Goal: Task Accomplishment & Management: Manage account settings

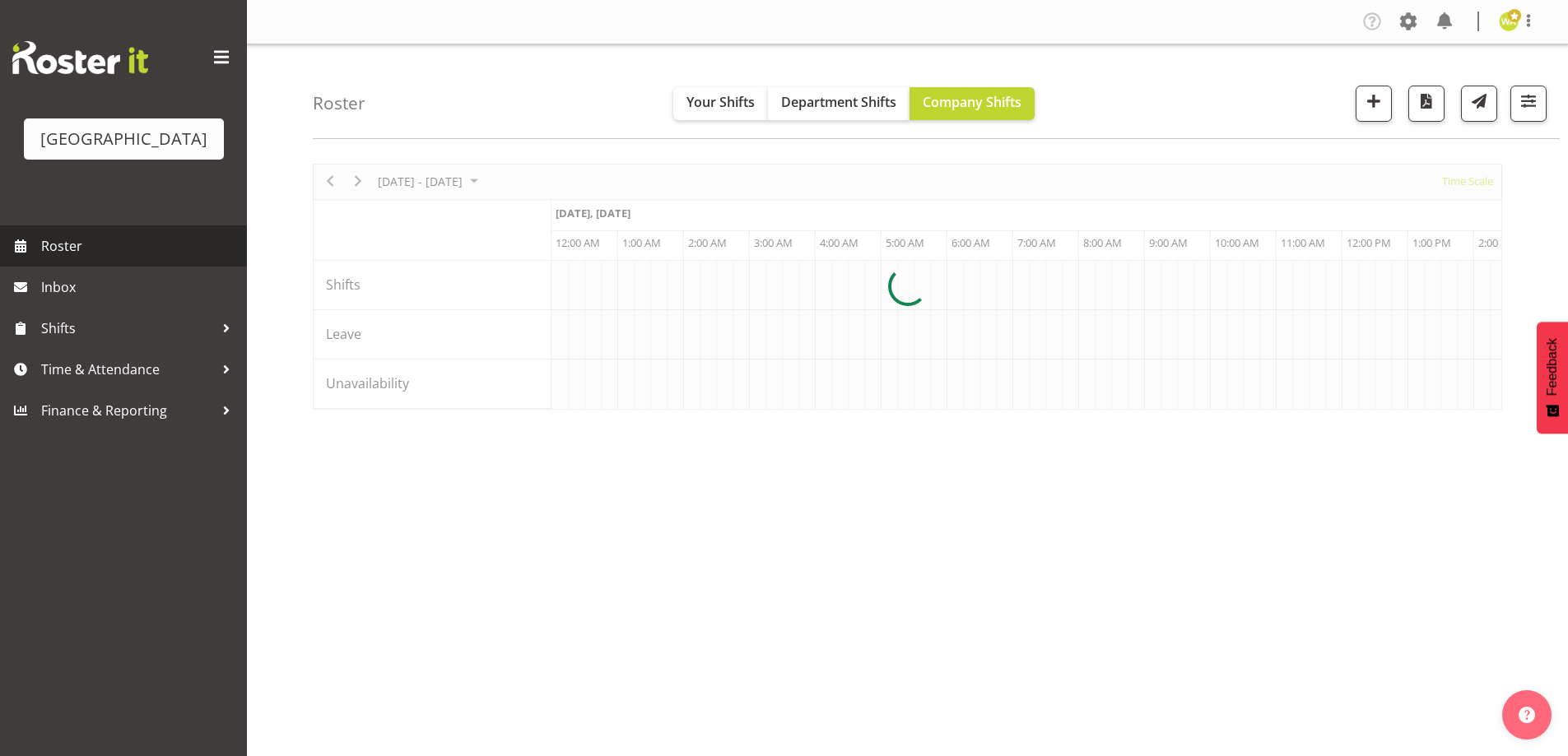
scroll to position [0, 4740]
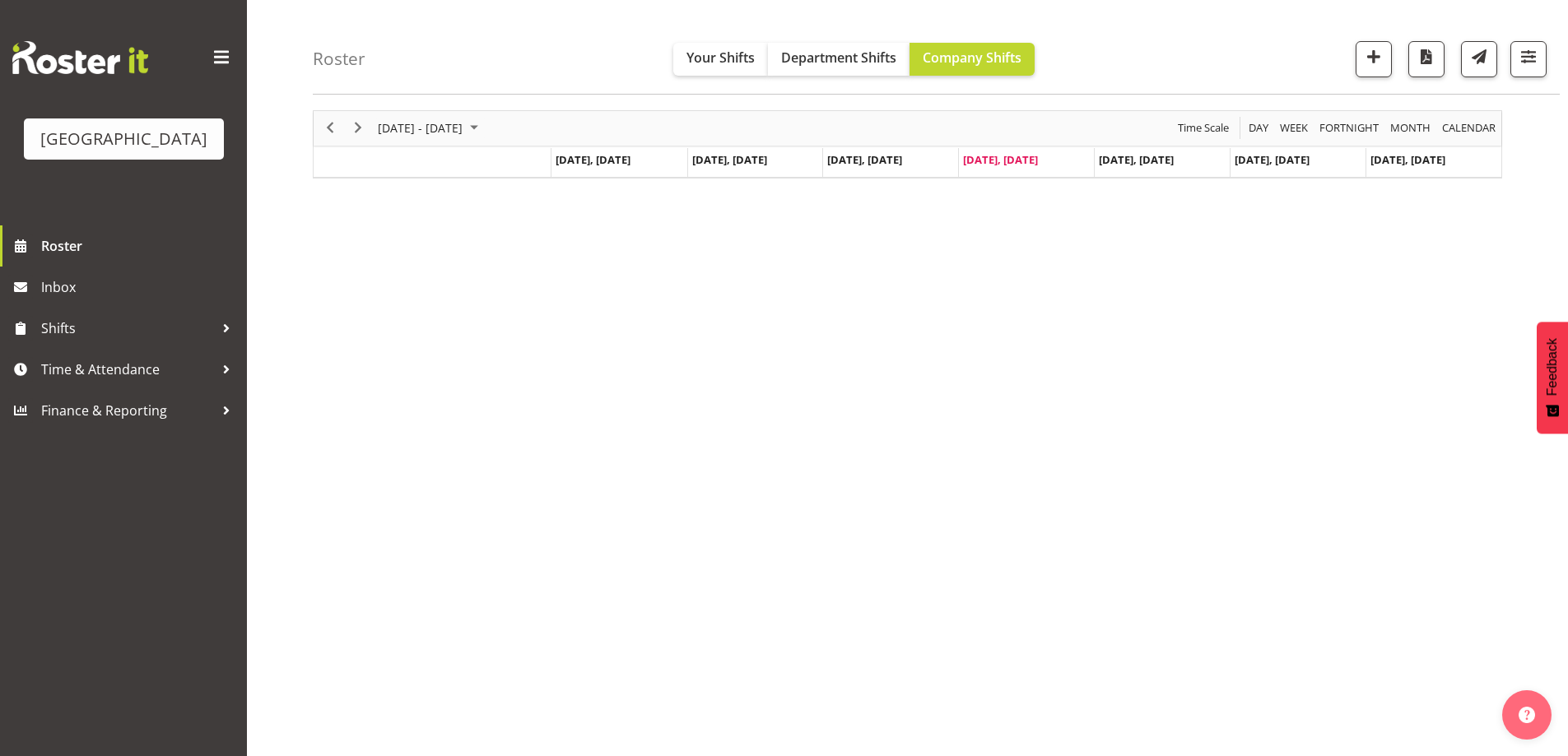
scroll to position [53, 0]
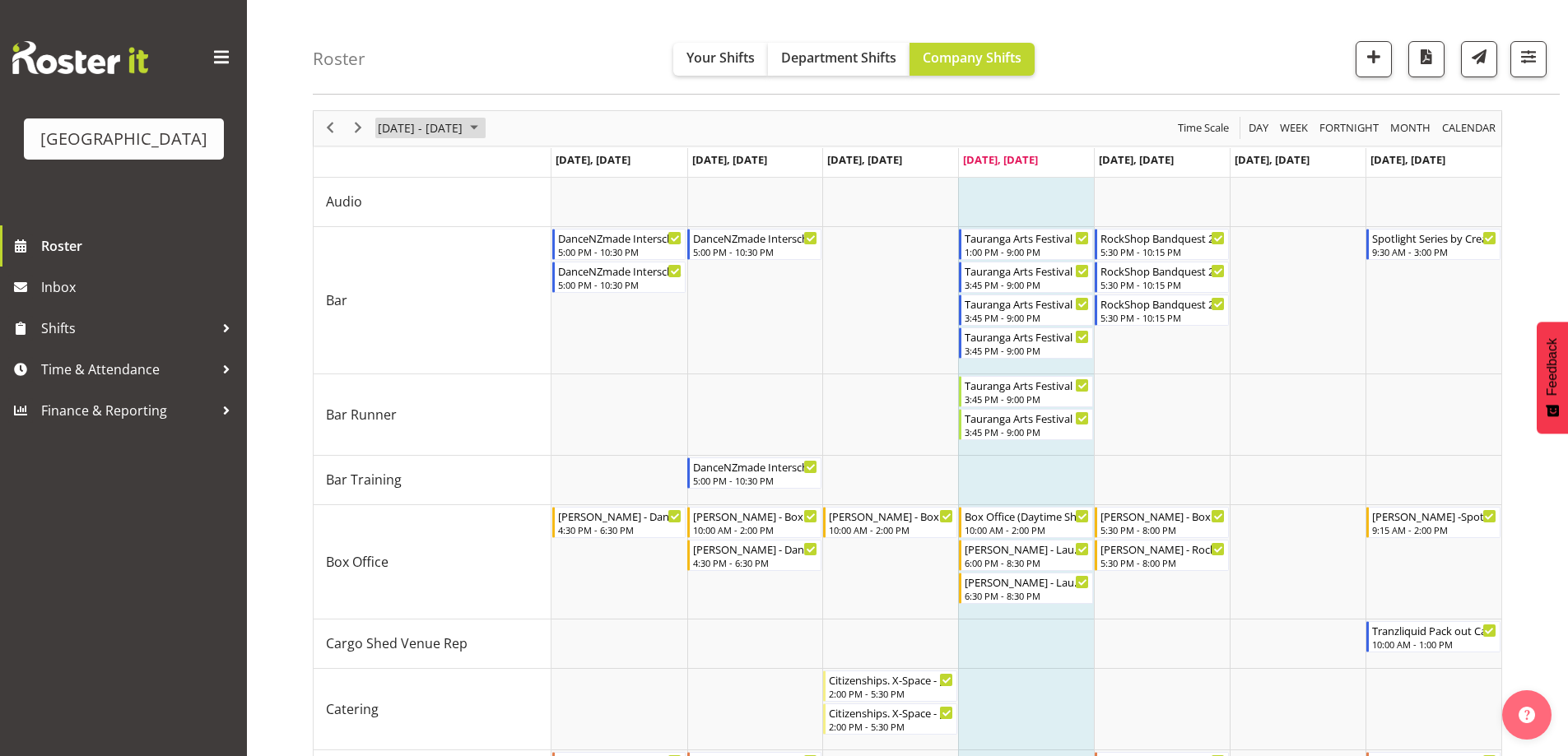
click at [464, 126] on span "[DATE] - [DATE]" at bounding box center [420, 128] width 88 height 21
click at [475, 303] on span "21" at bounding box center [473, 310] width 25 height 25
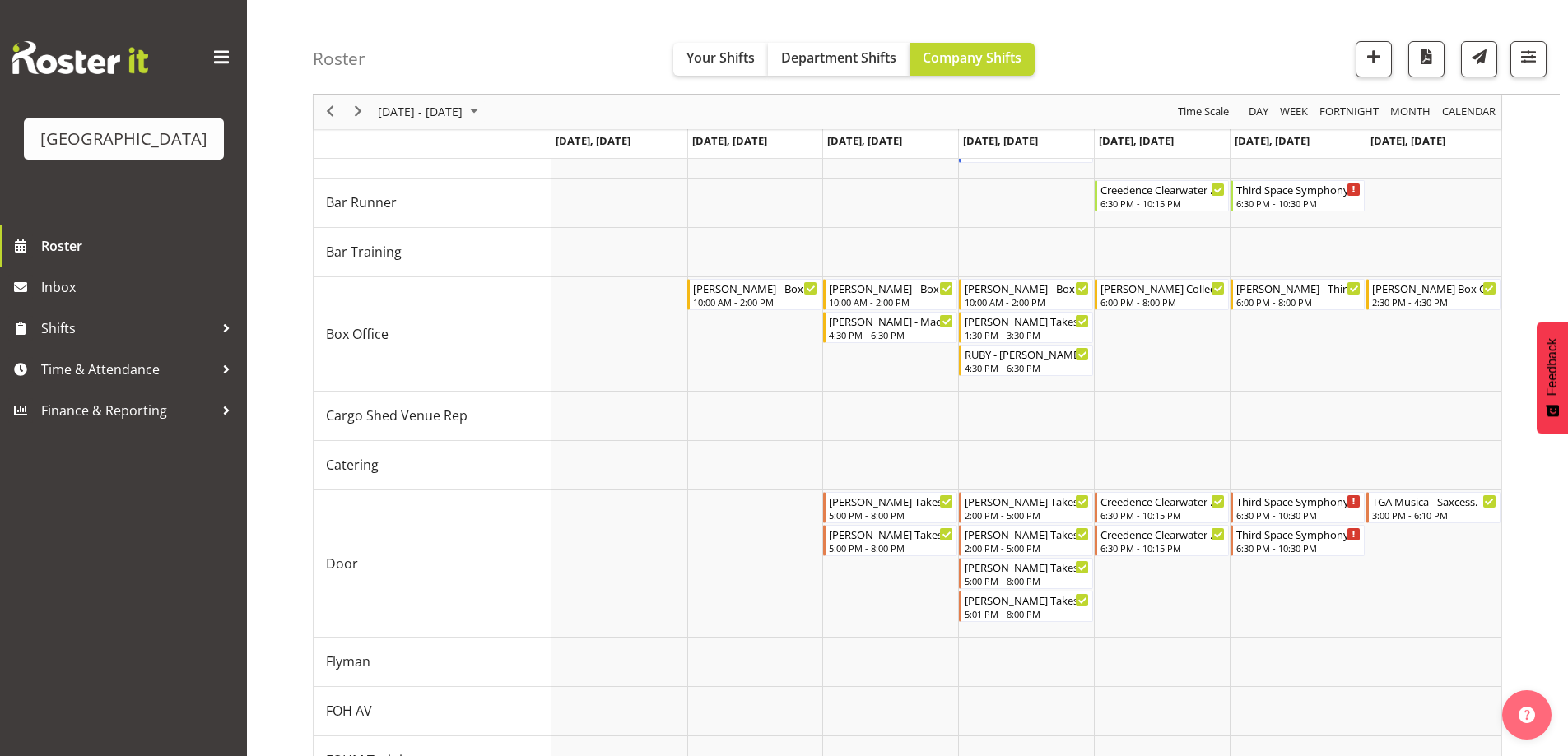
scroll to position [269, 0]
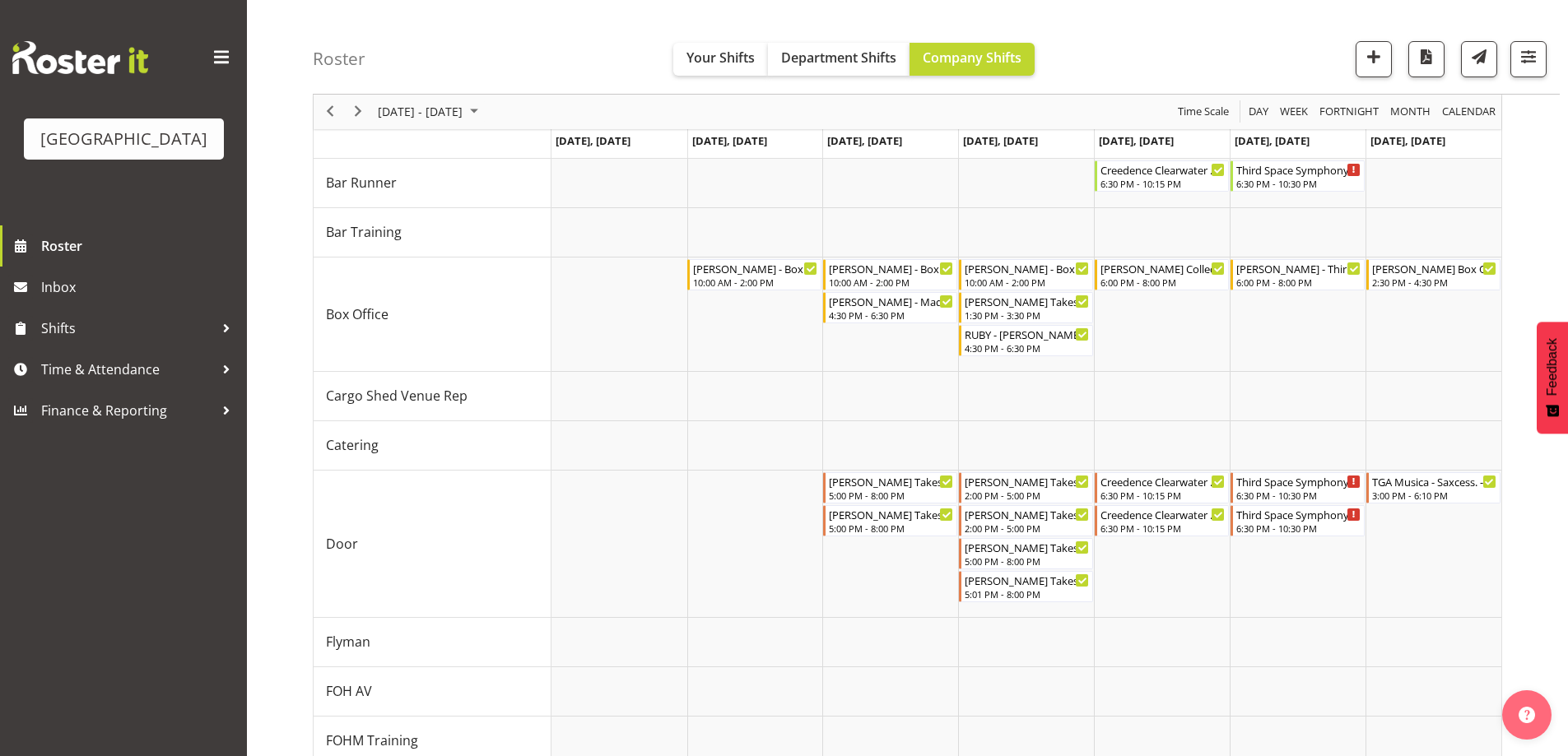
click at [1100, 71] on div "Roster Your Shifts Department Shifts Company Shifts All Locations [GEOGRAPHIC_D…" at bounding box center [935, 47] width 1247 height 95
click at [1532, 69] on button "button" at bounding box center [1528, 59] width 36 height 36
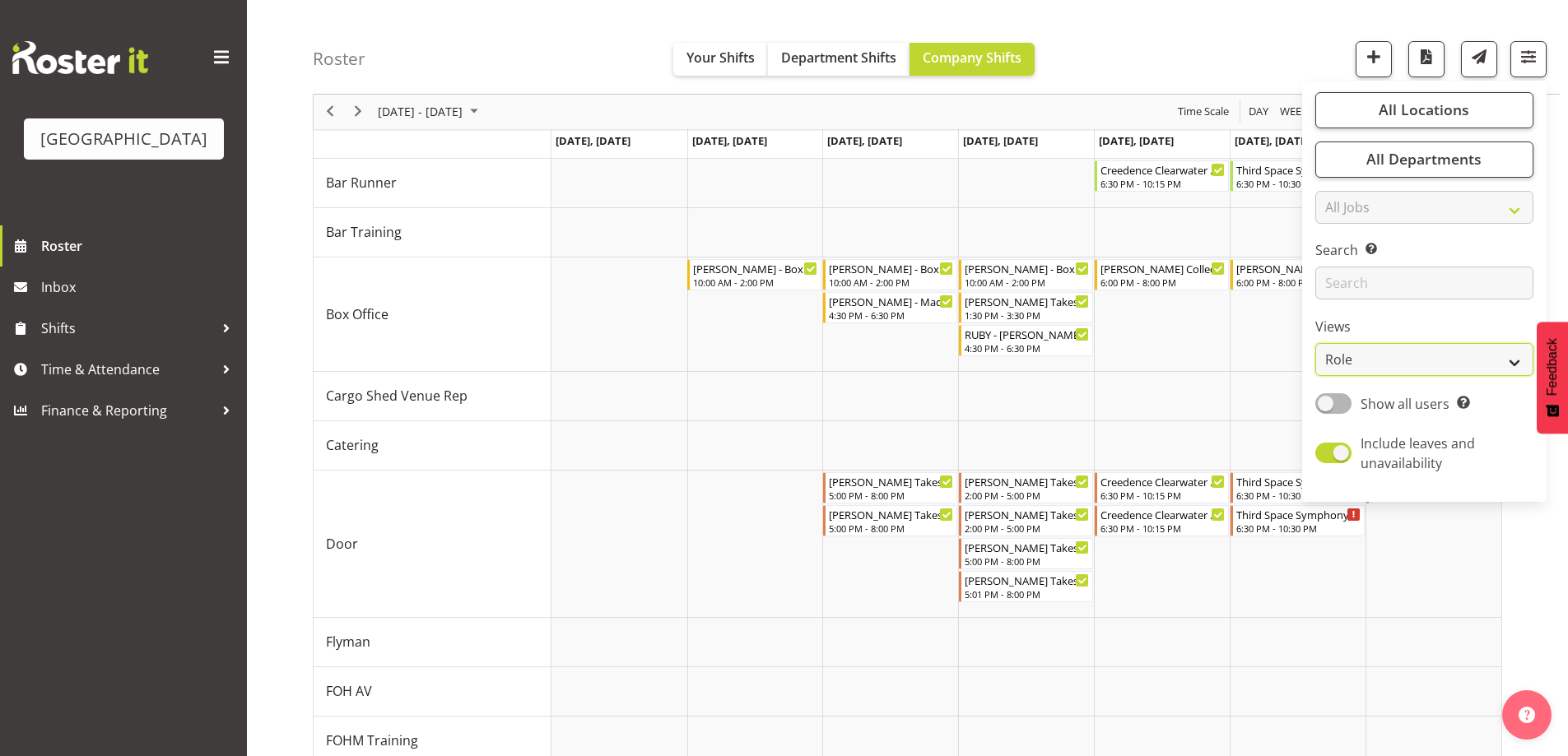
click at [1346, 365] on select "Staff Role Shift - Horizontal Shift - Vertical Staff - Location" at bounding box center [1423, 360] width 218 height 33
select select "shiftH"
click at [1316, 344] on select "Staff Role Shift - Horizontal Shift - Vertical Staff - Location" at bounding box center [1423, 360] width 218 height 33
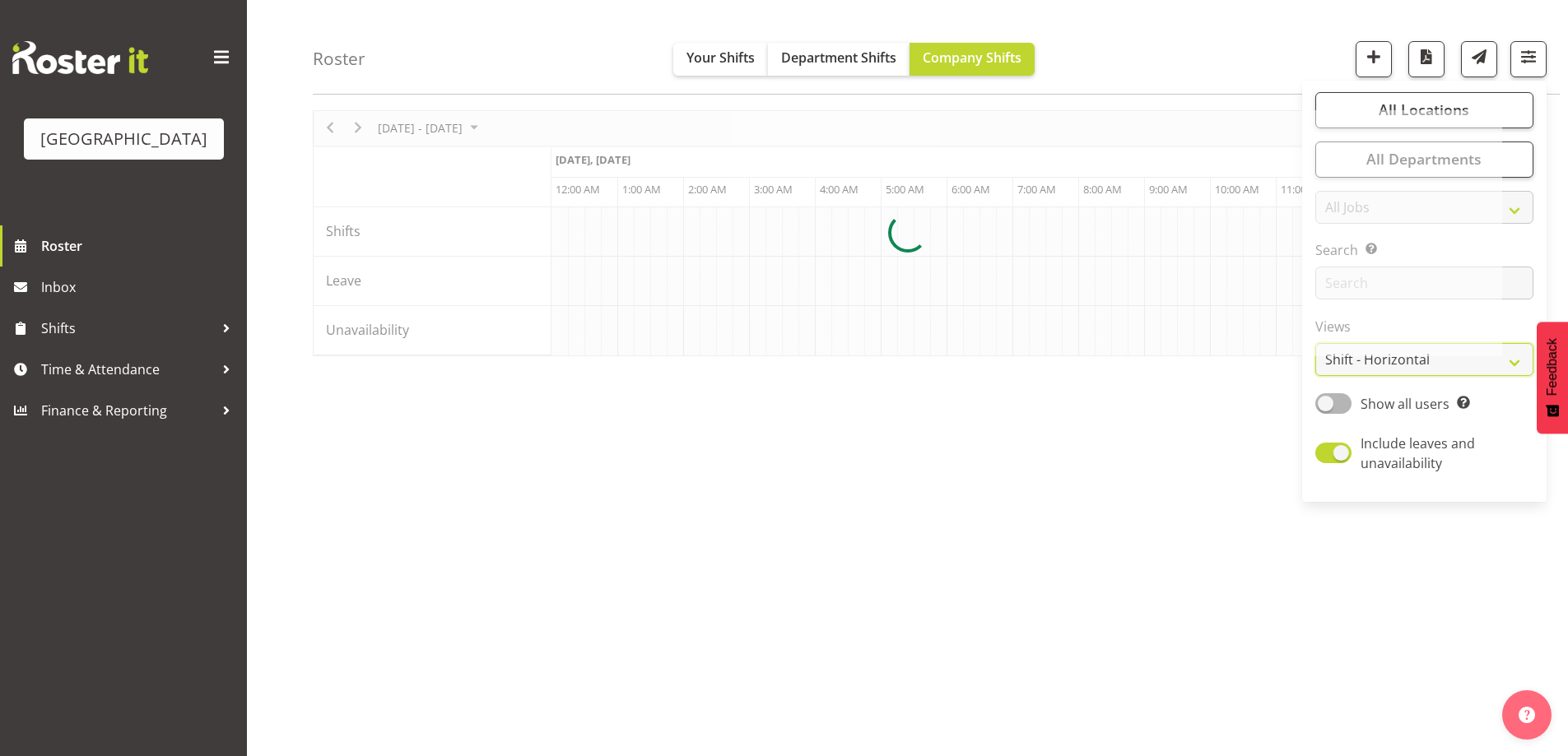
scroll to position [53, 0]
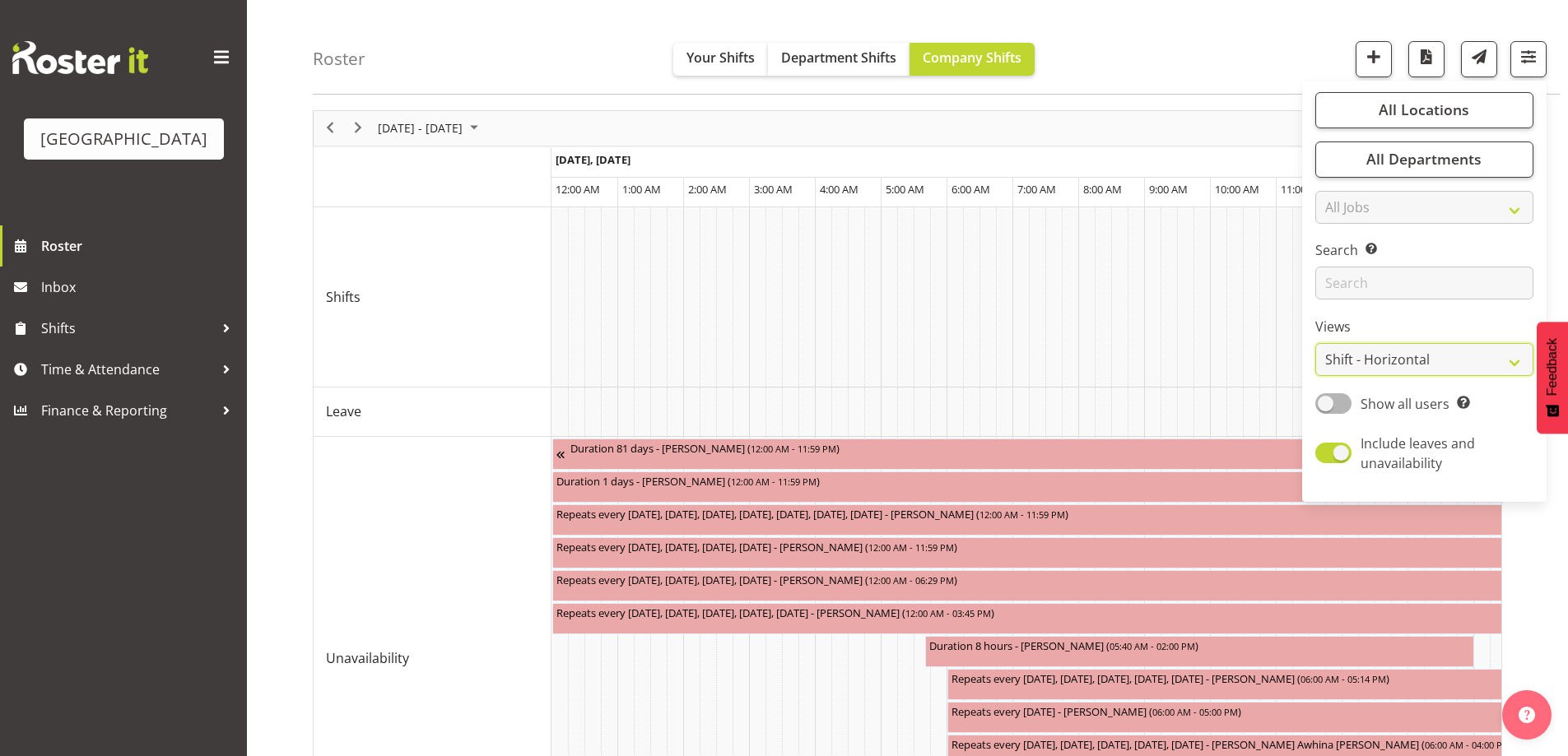
scroll to position [203, 0]
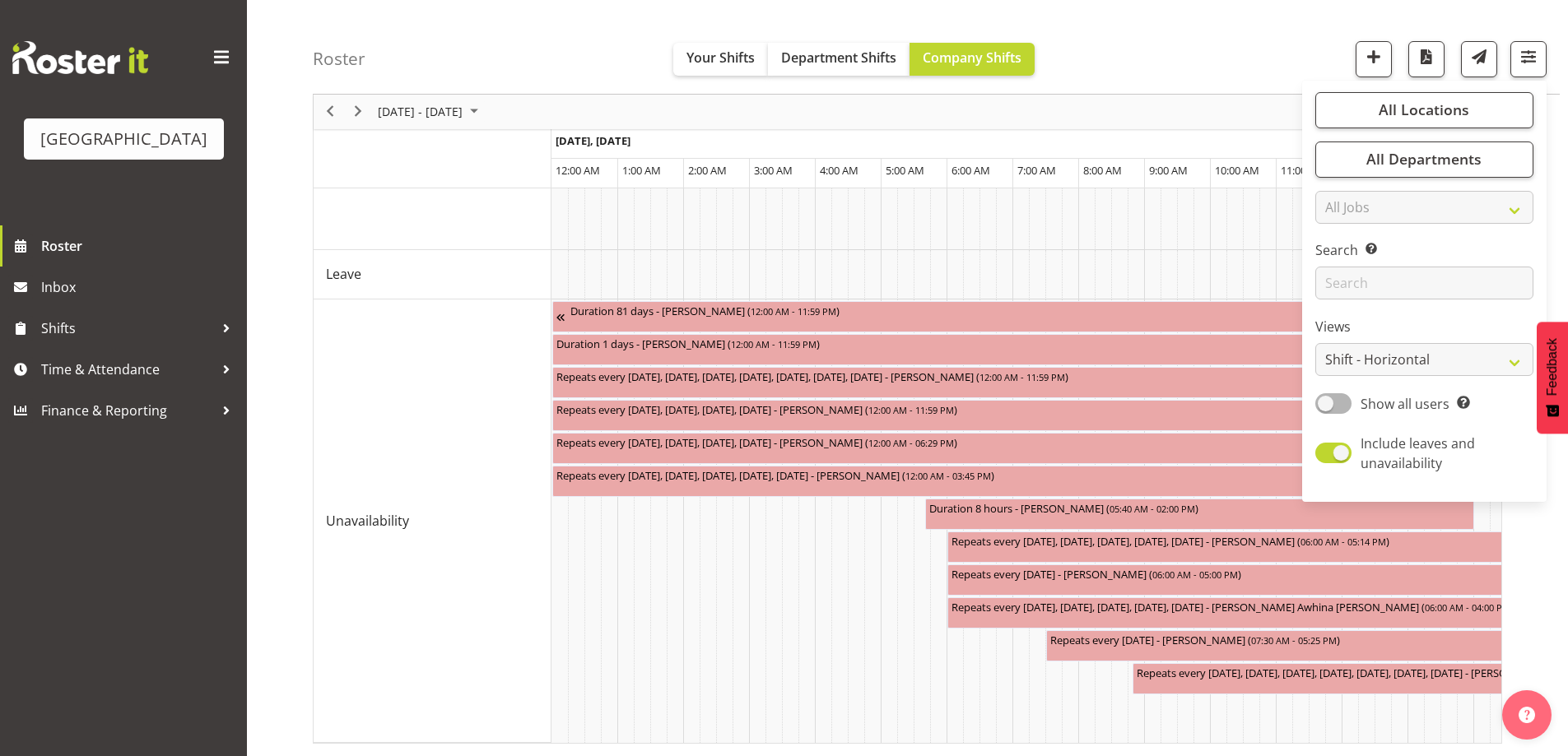
click at [1157, 53] on div "Roster Your Shifts Department Shifts Company Shifts All Locations [GEOGRAPHIC_D…" at bounding box center [935, 47] width 1247 height 95
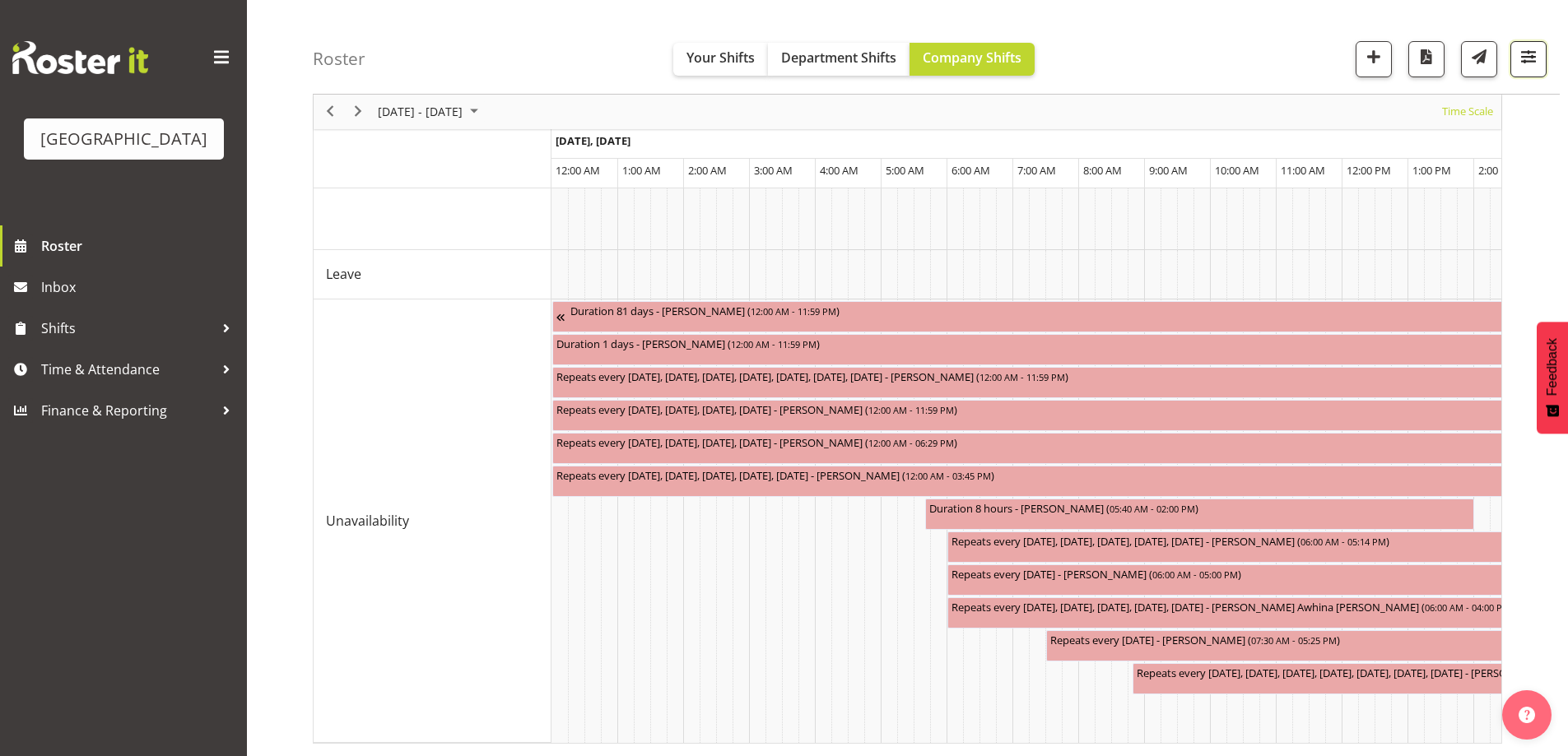
click at [1516, 72] on button "button" at bounding box center [1528, 59] width 36 height 36
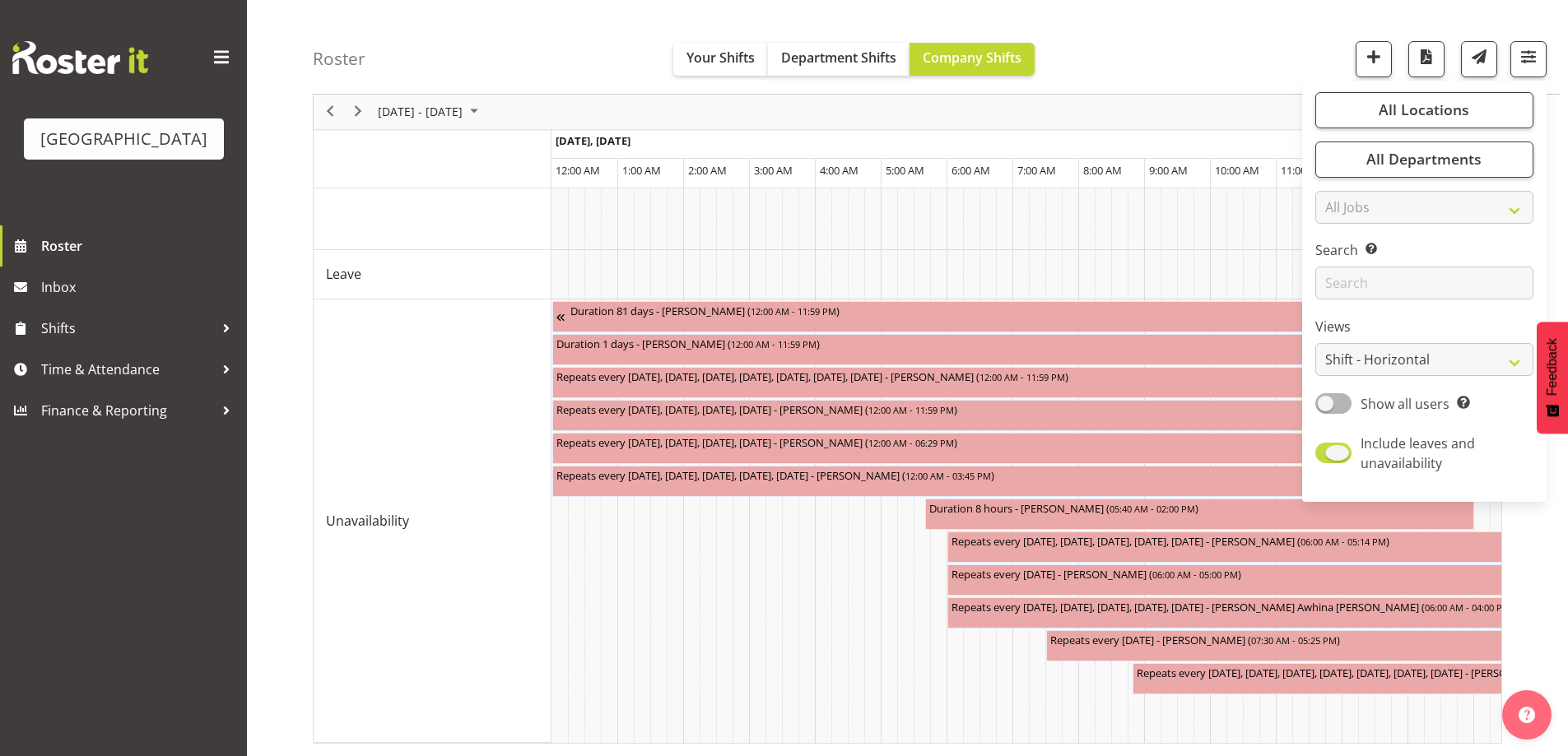
click at [1331, 458] on span at bounding box center [1333, 453] width 36 height 21
click at [1325, 458] on input "Include leaves and unavailability" at bounding box center [1320, 453] width 10 height 10
checkbox input "false"
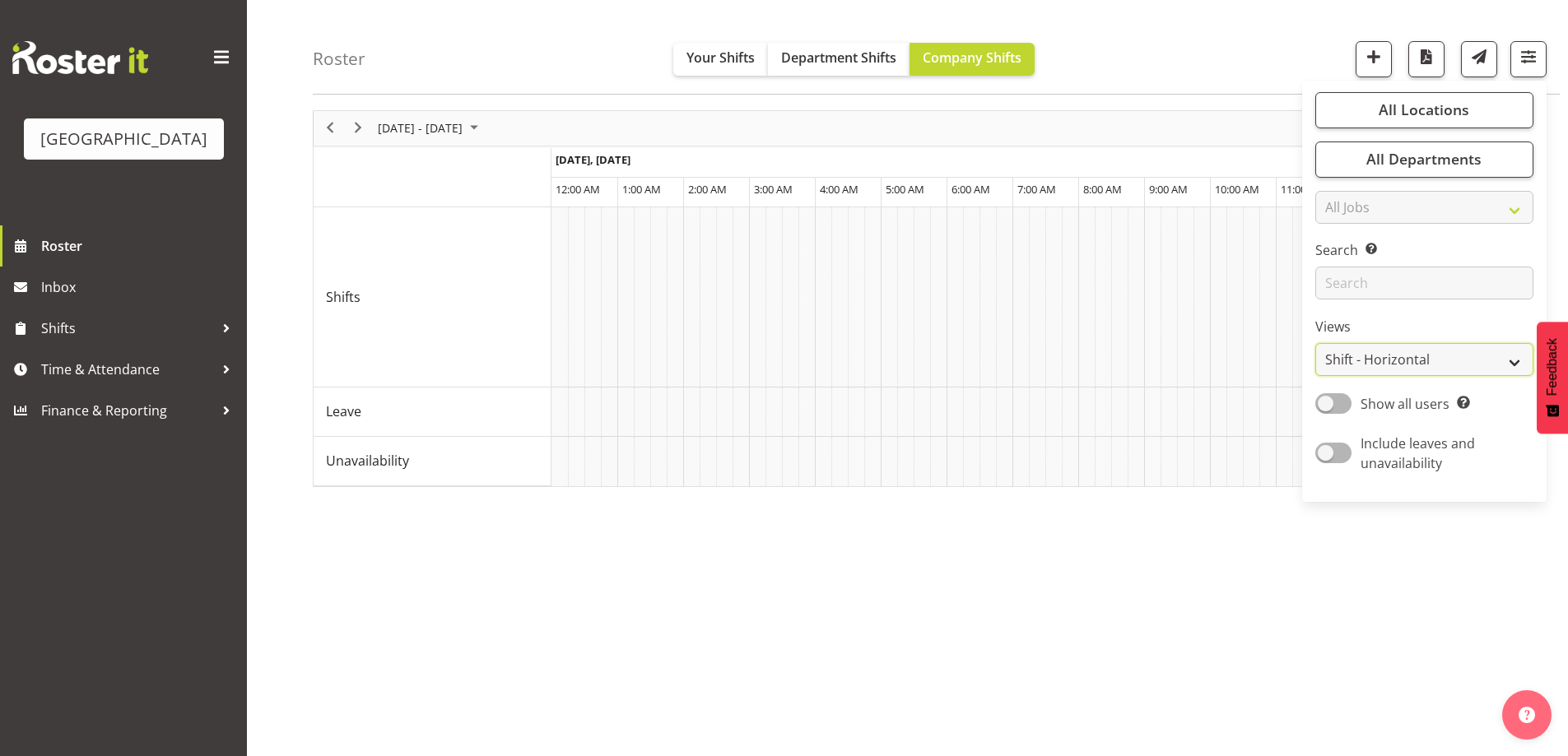
click at [1396, 366] on select "Staff Role Shift - Horizontal Shift - Vertical Staff - Location" at bounding box center [1423, 360] width 218 height 33
select select "staff"
click at [1316, 344] on select "Staff Role Shift - Horizontal Shift - Vertical Staff - Location" at bounding box center [1423, 360] width 218 height 33
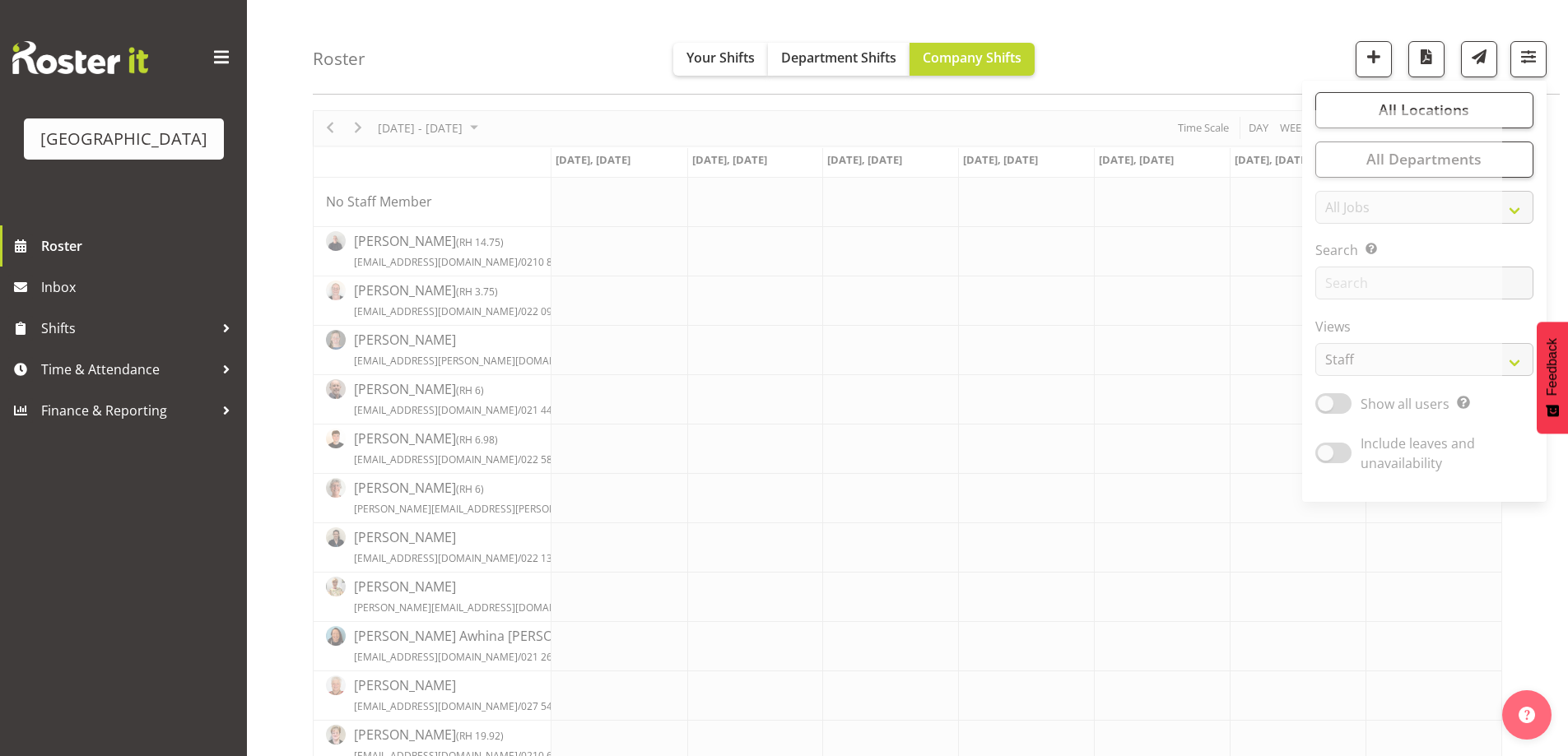
click at [1270, 39] on div "Roster Your Shifts Department Shifts Company Shifts All Locations [GEOGRAPHIC_D…" at bounding box center [935, 47] width 1247 height 95
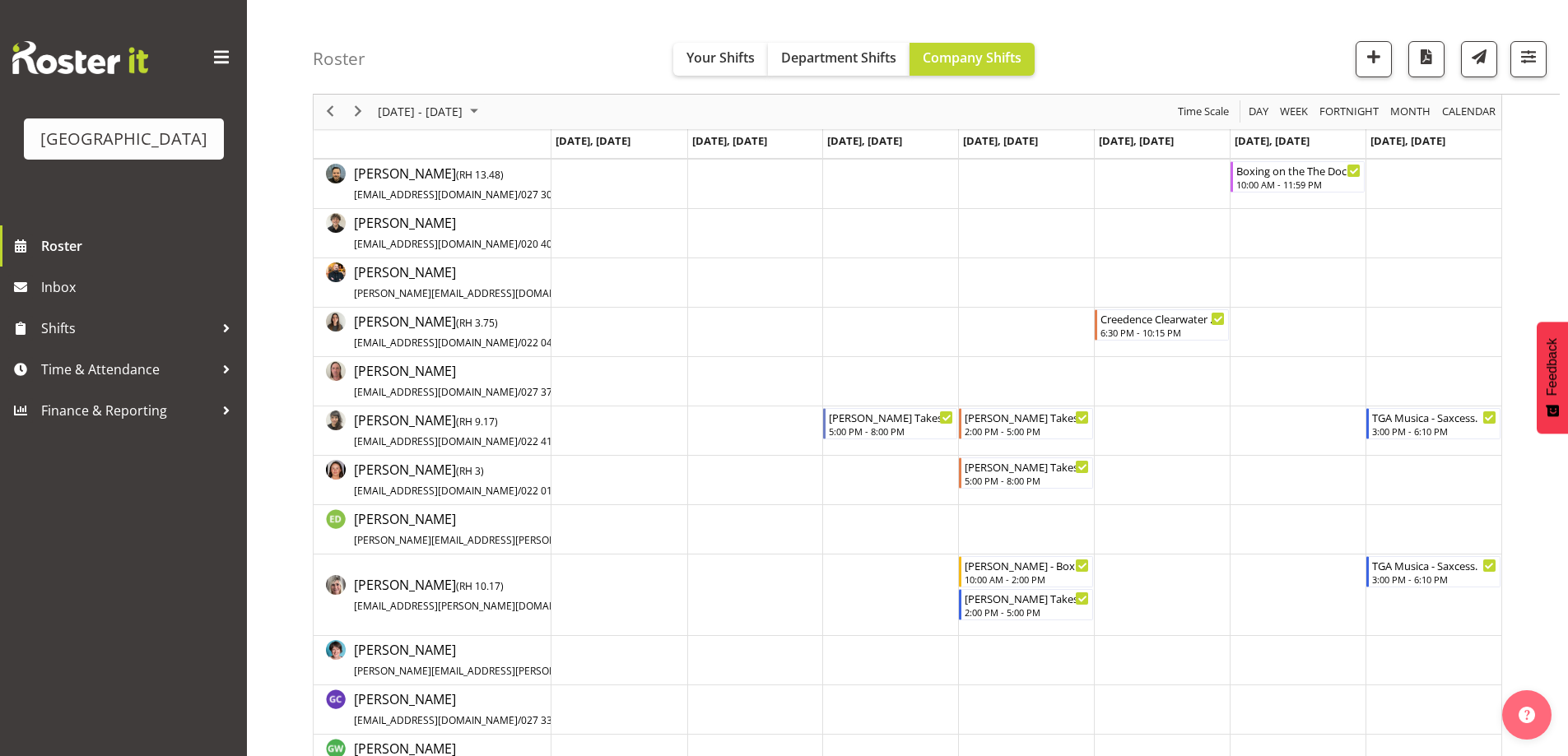
scroll to position [940, 0]
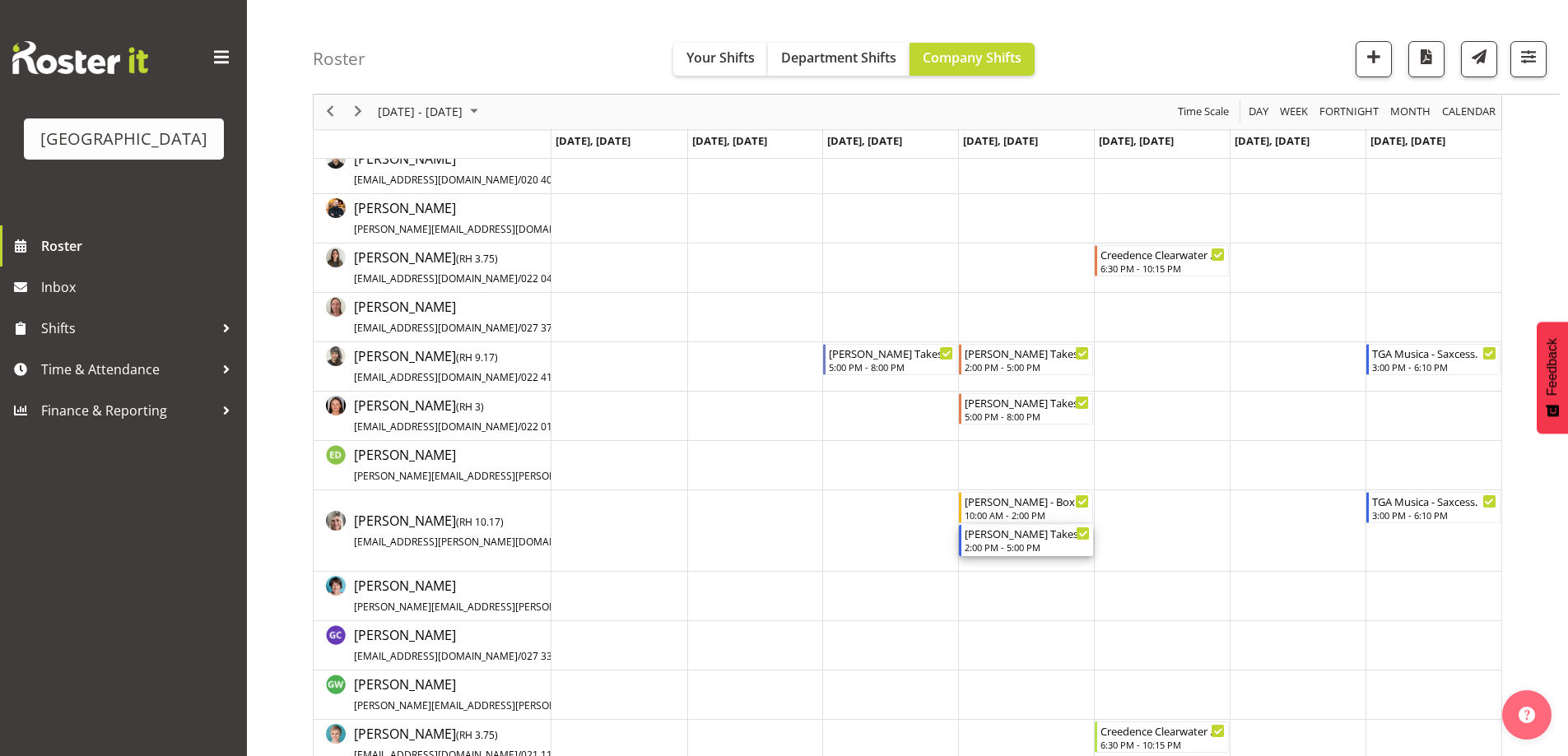
click at [1001, 547] on div "2:00 PM - 5:00 PM" at bounding box center [1027, 546] width 125 height 13
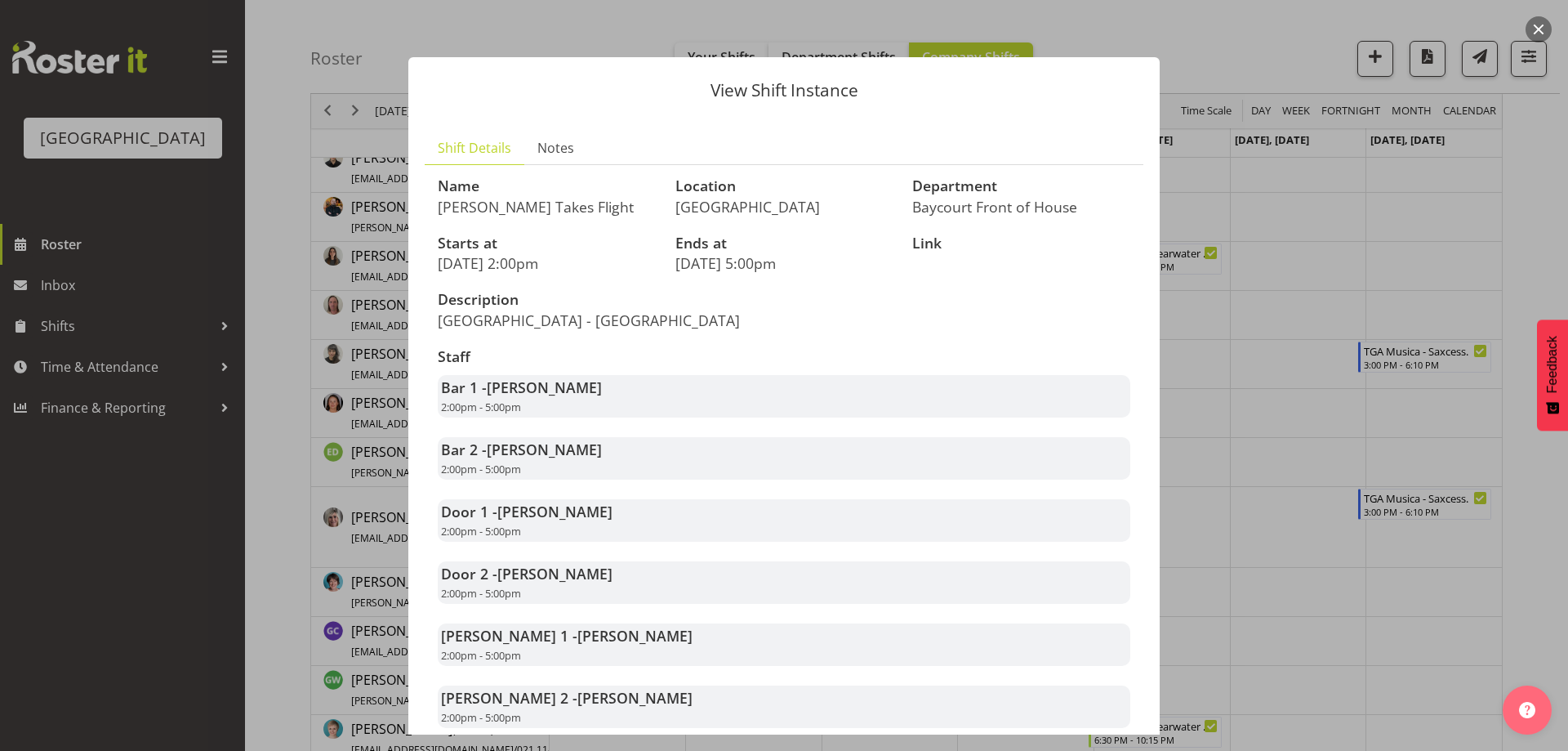
click at [1536, 26] on button "button" at bounding box center [1538, 29] width 26 height 26
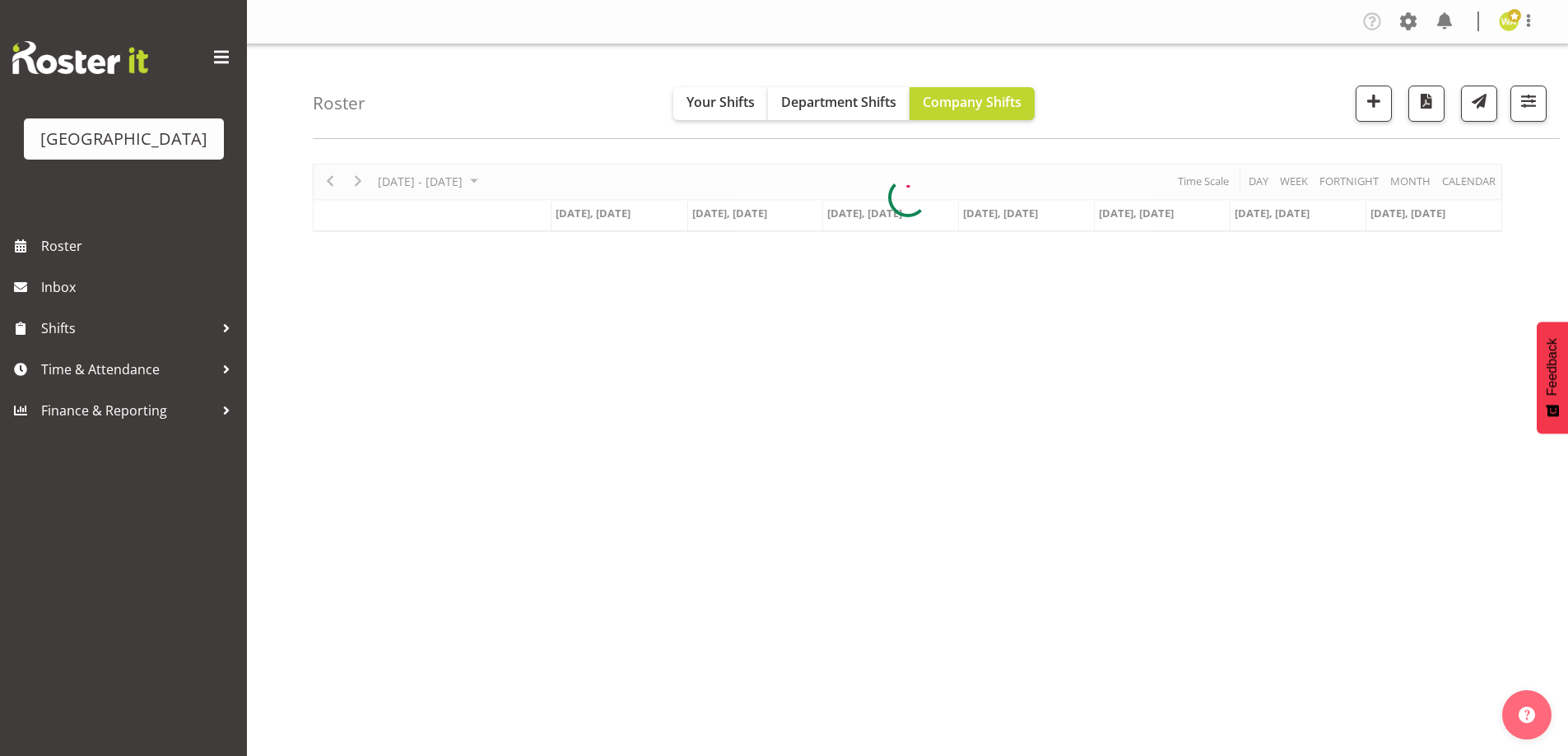
scroll to position [53, 0]
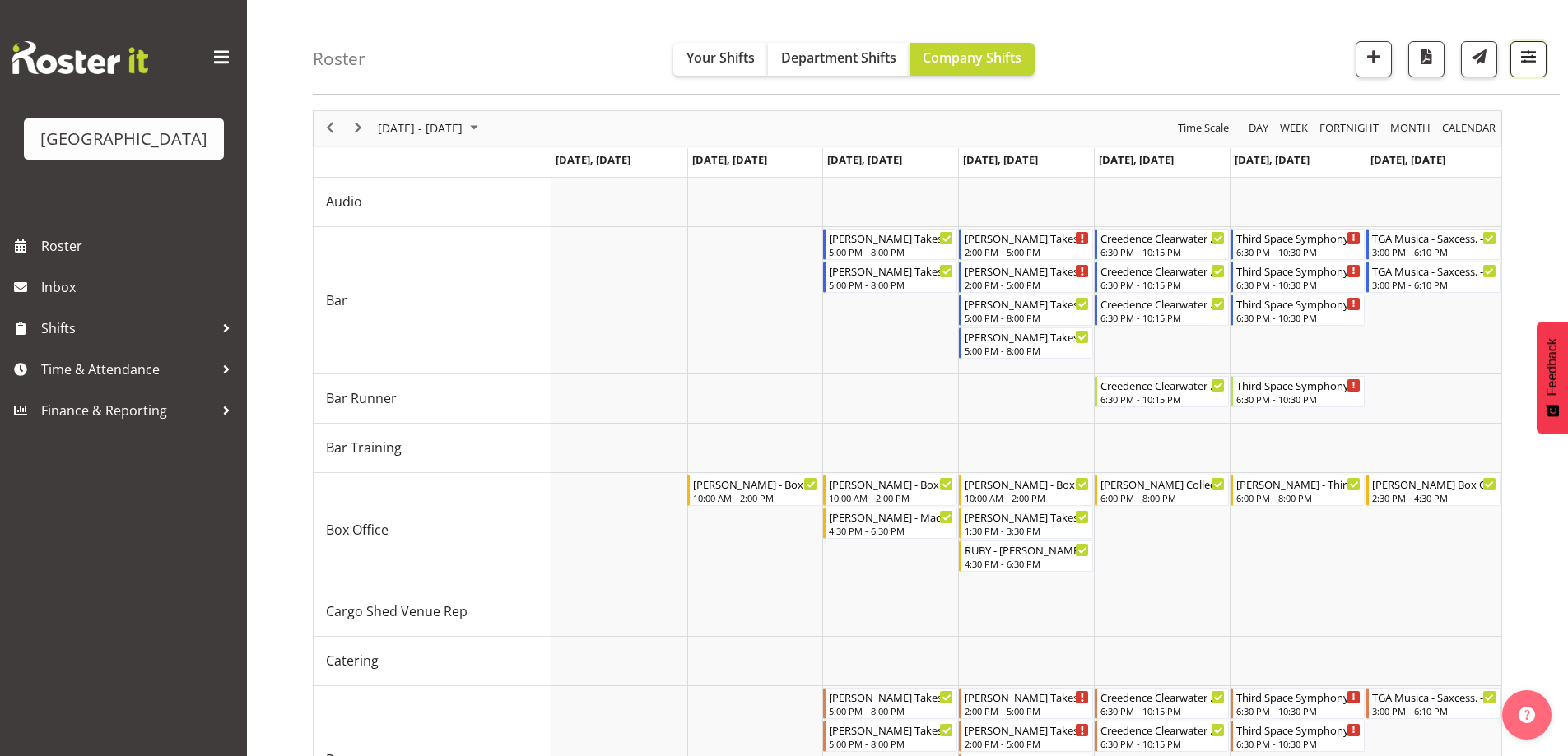
click at [1524, 55] on span "button" at bounding box center [1528, 57] width 22 height 22
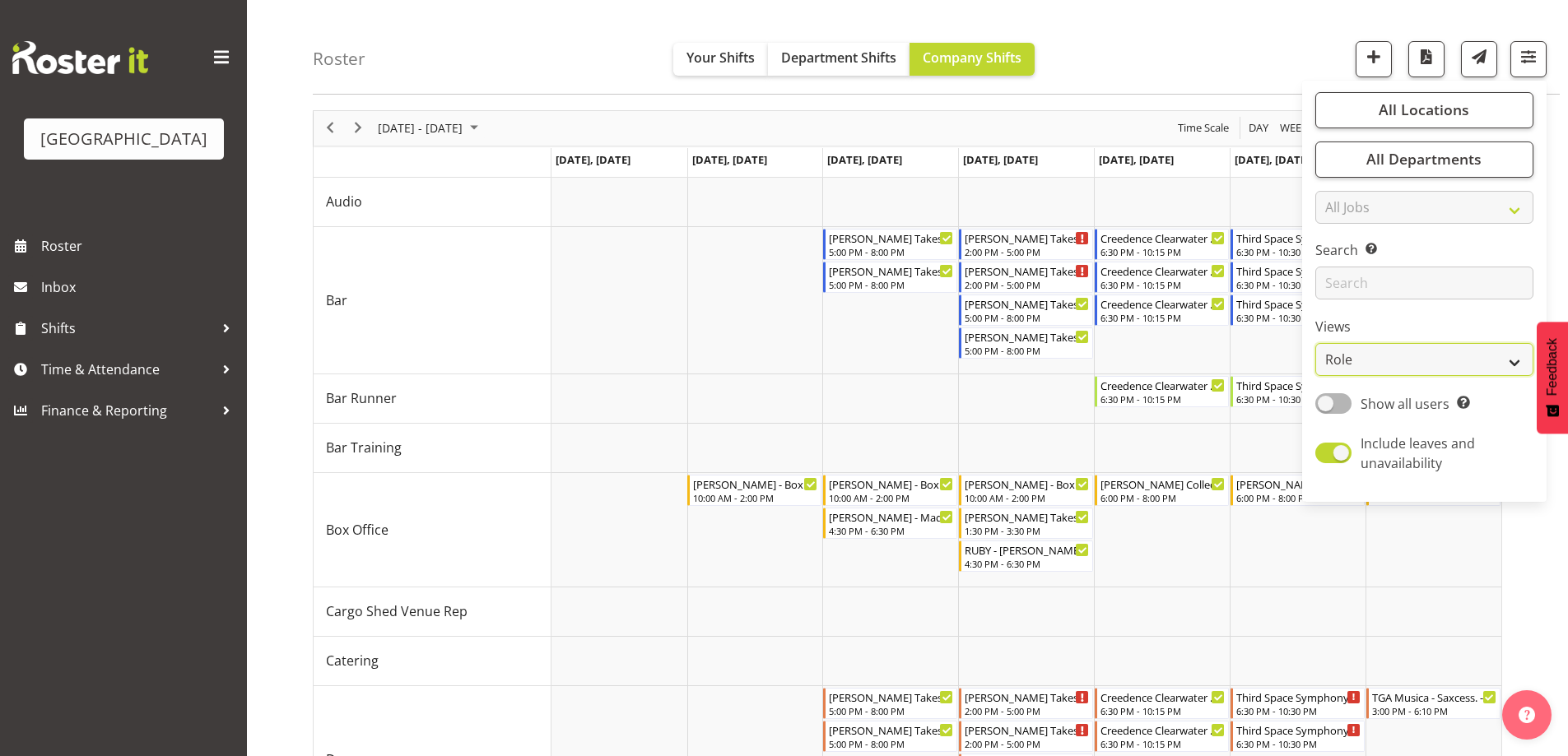
click at [1370, 361] on select "Staff Role Shift - Horizontal Shift - Vertical Staff - Location" at bounding box center [1423, 360] width 218 height 33
select select "staff"
click at [1316, 344] on select "Staff Role Shift - Horizontal Shift - Vertical Staff - Location" at bounding box center [1423, 360] width 218 height 33
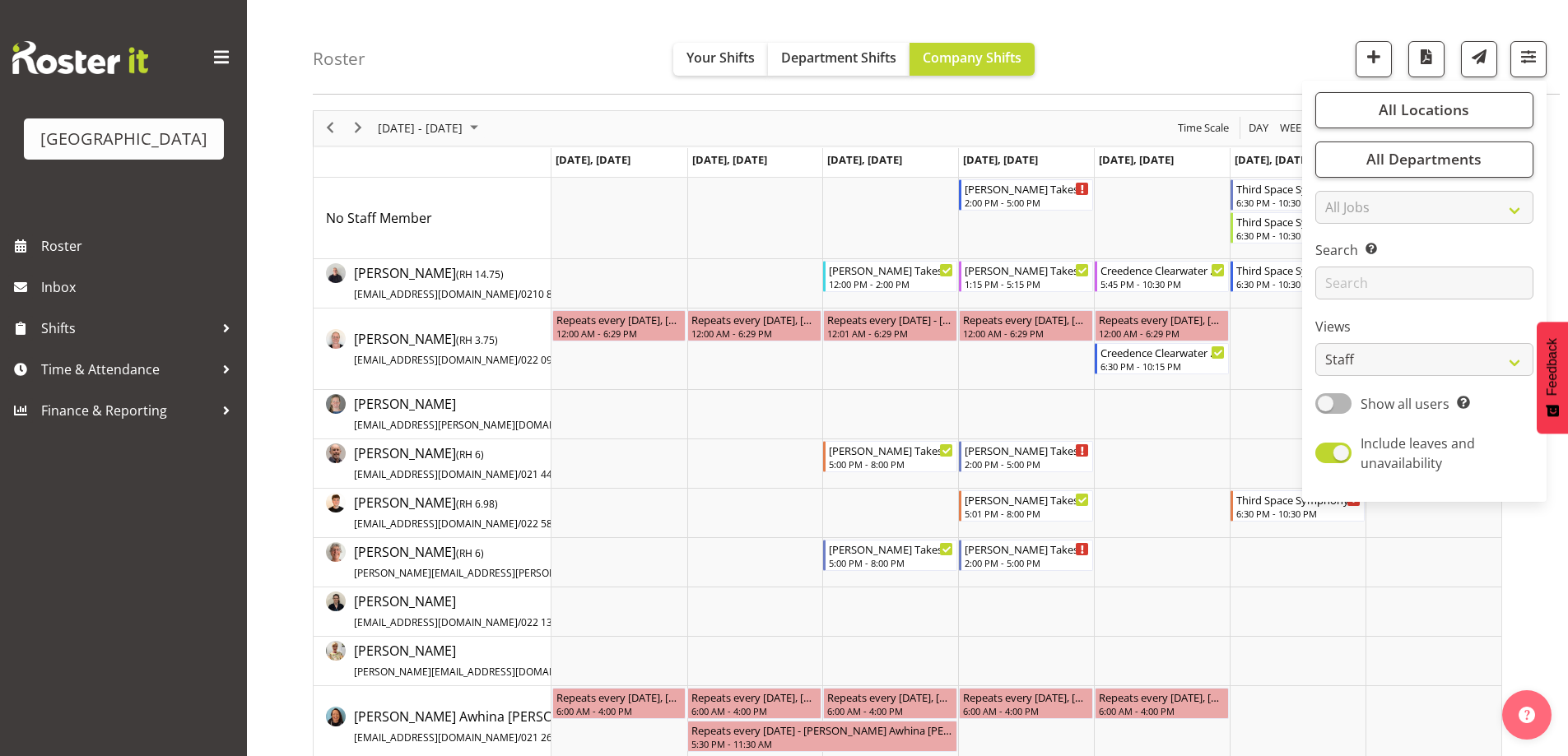
click at [1249, 49] on div "Roster Your Shifts Department Shifts Company Shifts All Locations [GEOGRAPHIC_D…" at bounding box center [935, 47] width 1247 height 95
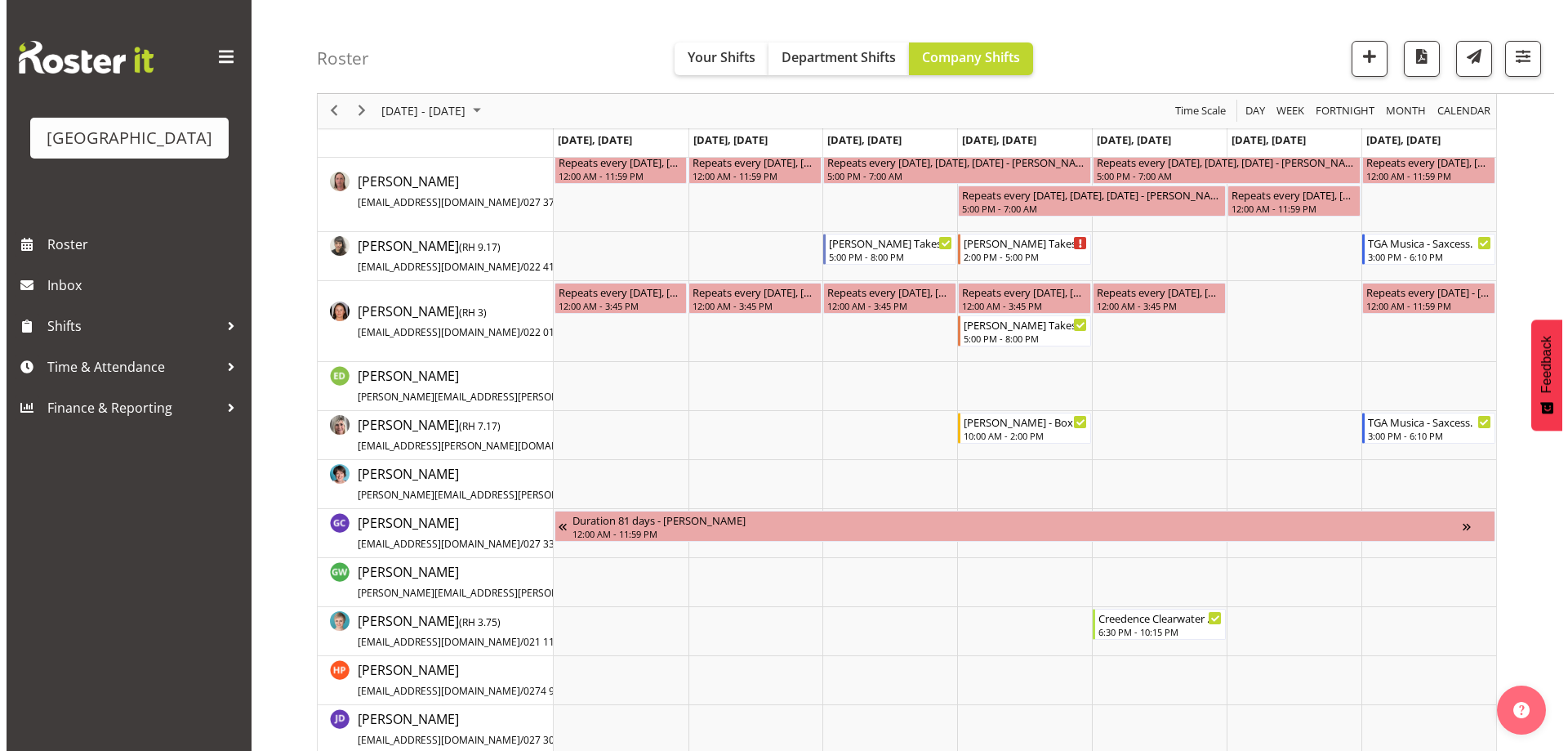
scroll to position [1115, 0]
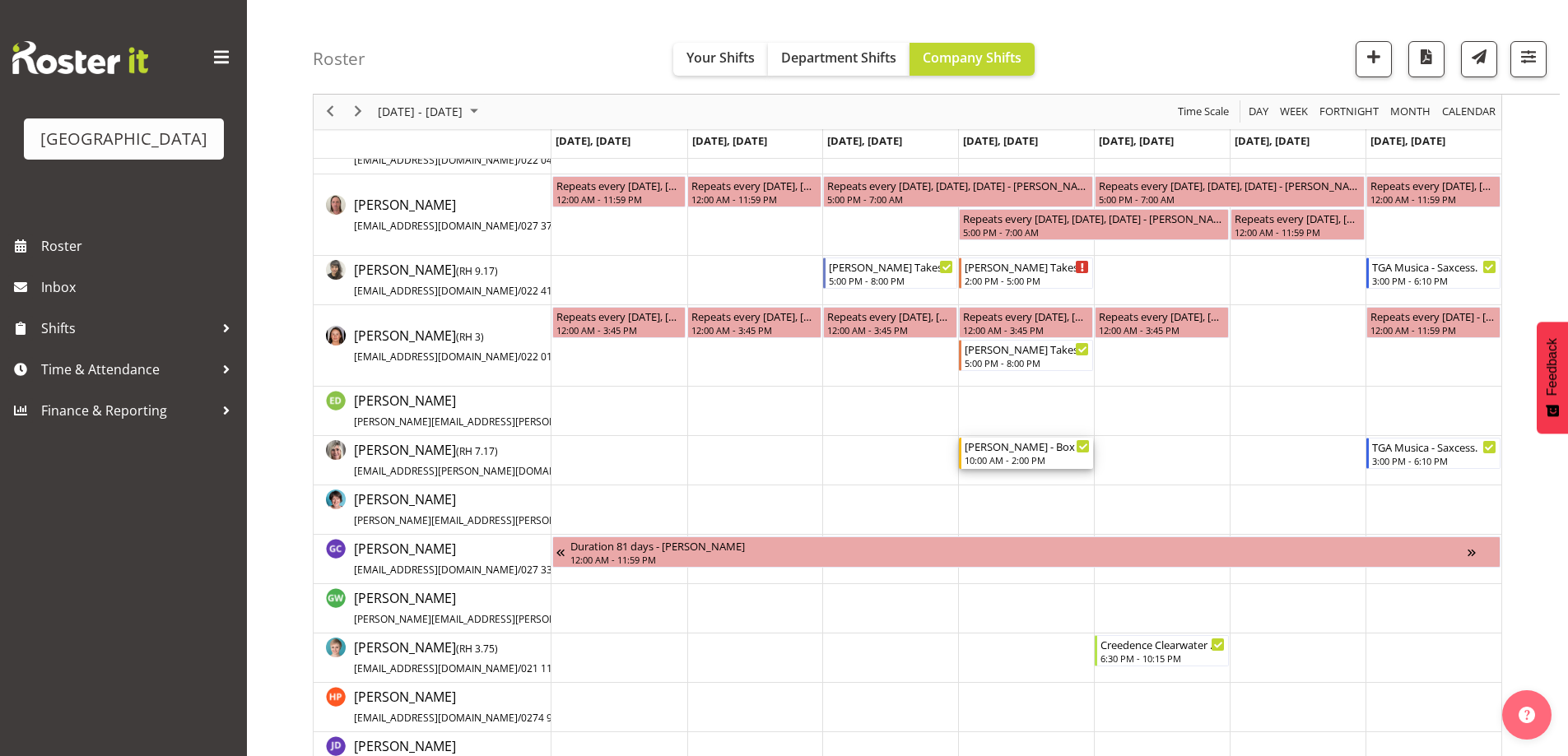
click at [1000, 460] on div "10:00 AM - 2:00 PM" at bounding box center [1027, 459] width 125 height 13
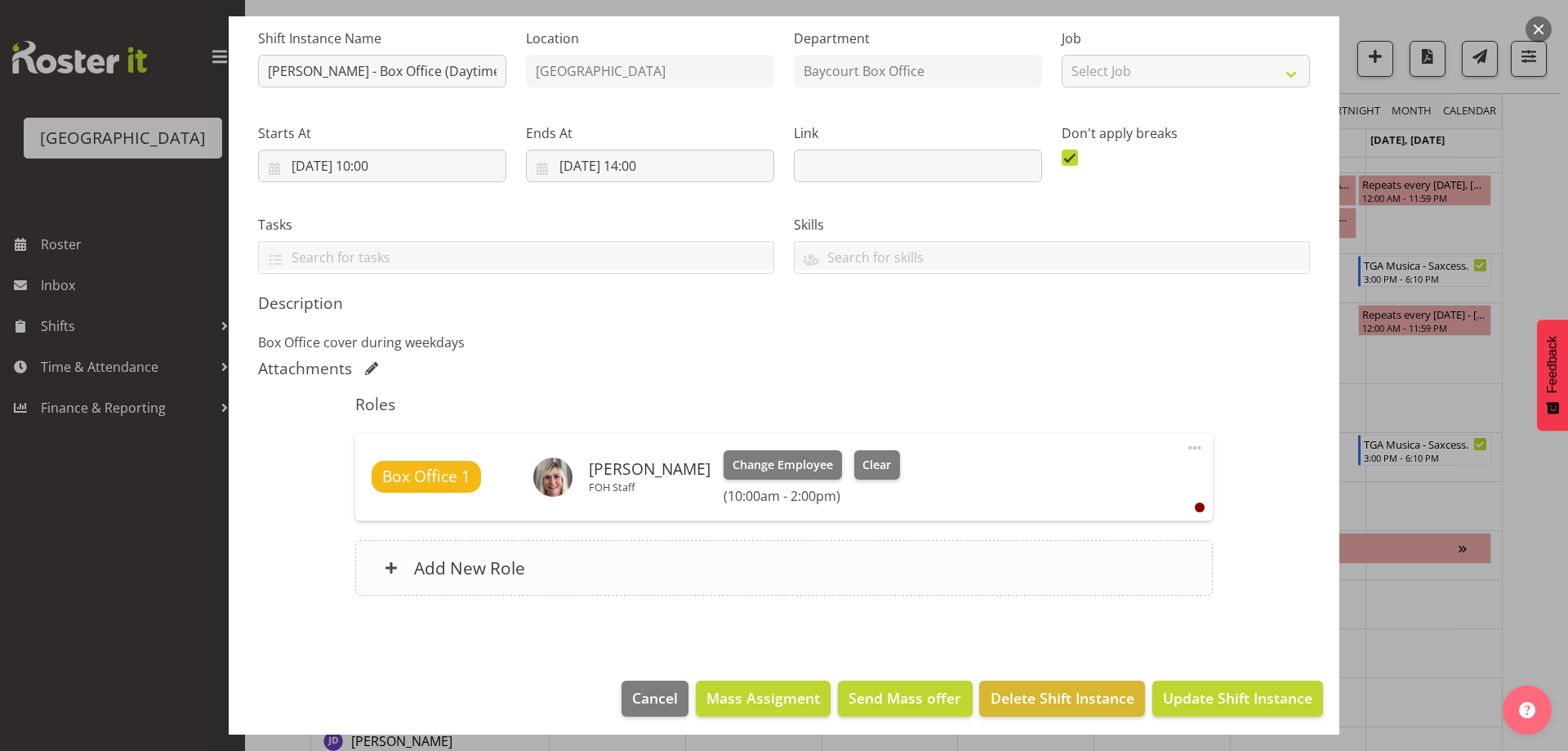
scroll to position [163, 0]
click at [863, 461] on span "Clear" at bounding box center [876, 464] width 28 height 18
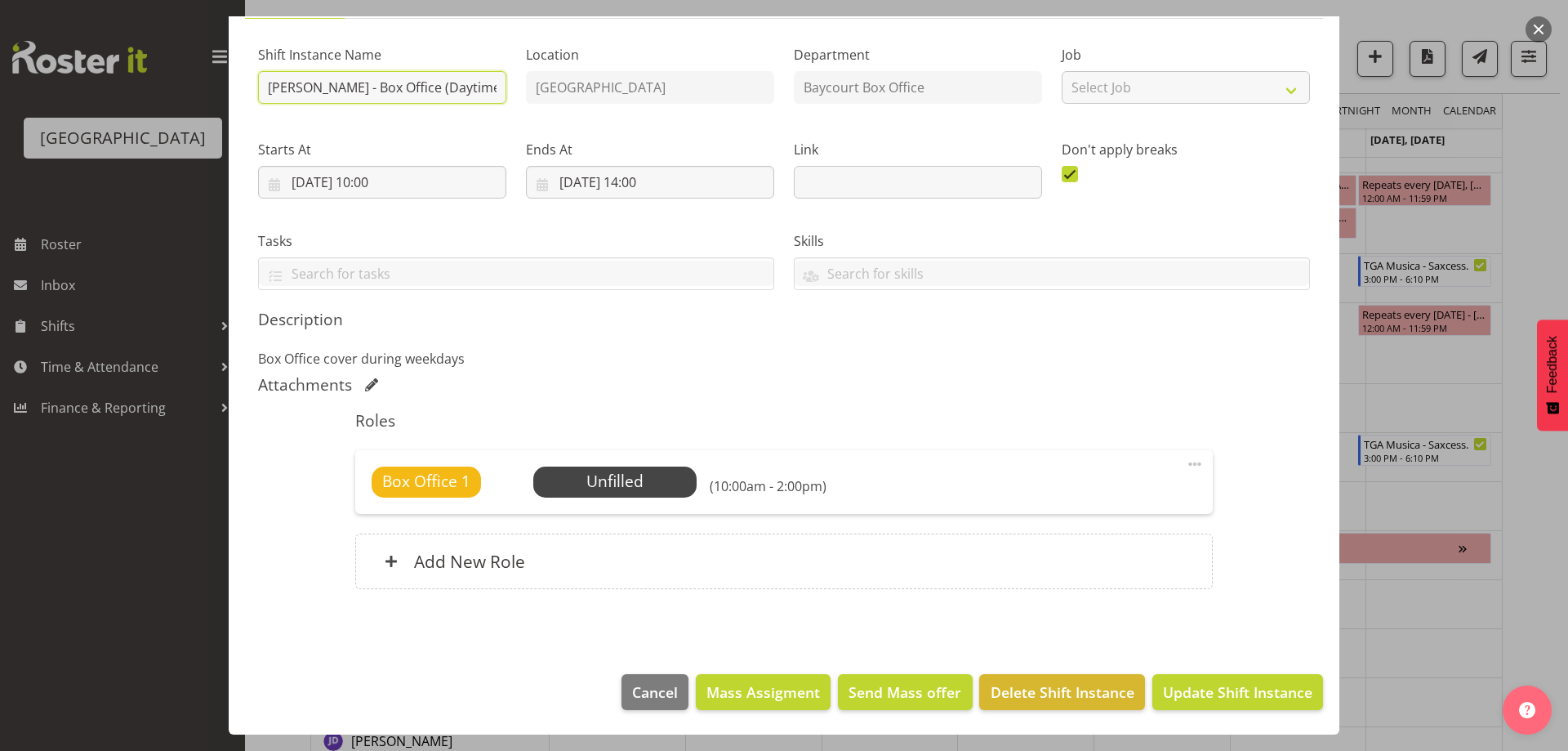
drag, startPoint x: 307, startPoint y: 89, endPoint x: 237, endPoint y: 99, distance: 70.7
click at [237, 99] on section "Shift Details Notes Related Shifts Shift Instance Name Emma - Box Office (Dayti…" at bounding box center [784, 314] width 1110 height 689
type input "TBC - Box Office (Daytime Shifts)"
click at [967, 643] on section "Shift Details Notes Related Shifts Shift Instance Name TBC - Box Office (Daytim…" at bounding box center [784, 314] width 1110 height 689
drag, startPoint x: 1179, startPoint y: 672, endPoint x: 1179, endPoint y: 685, distance: 13.0
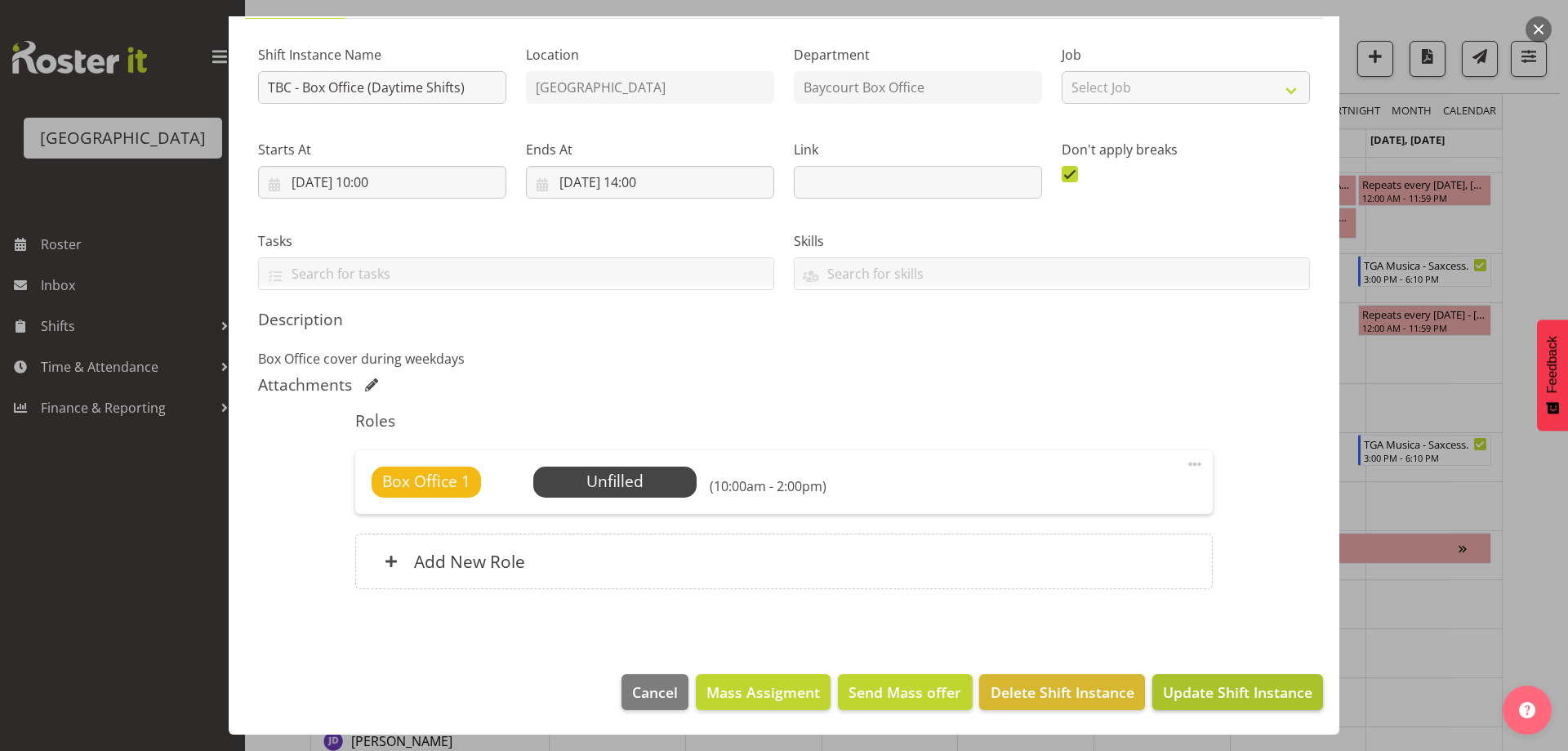
click at [1179, 673] on footer "Cancel Mass Assigment Send Mass offer Delete Shift Instance Update Shift Instan…" at bounding box center [784, 696] width 1110 height 77
click at [1198, 687] on span "Update Shift Instance" at bounding box center [1237, 691] width 149 height 21
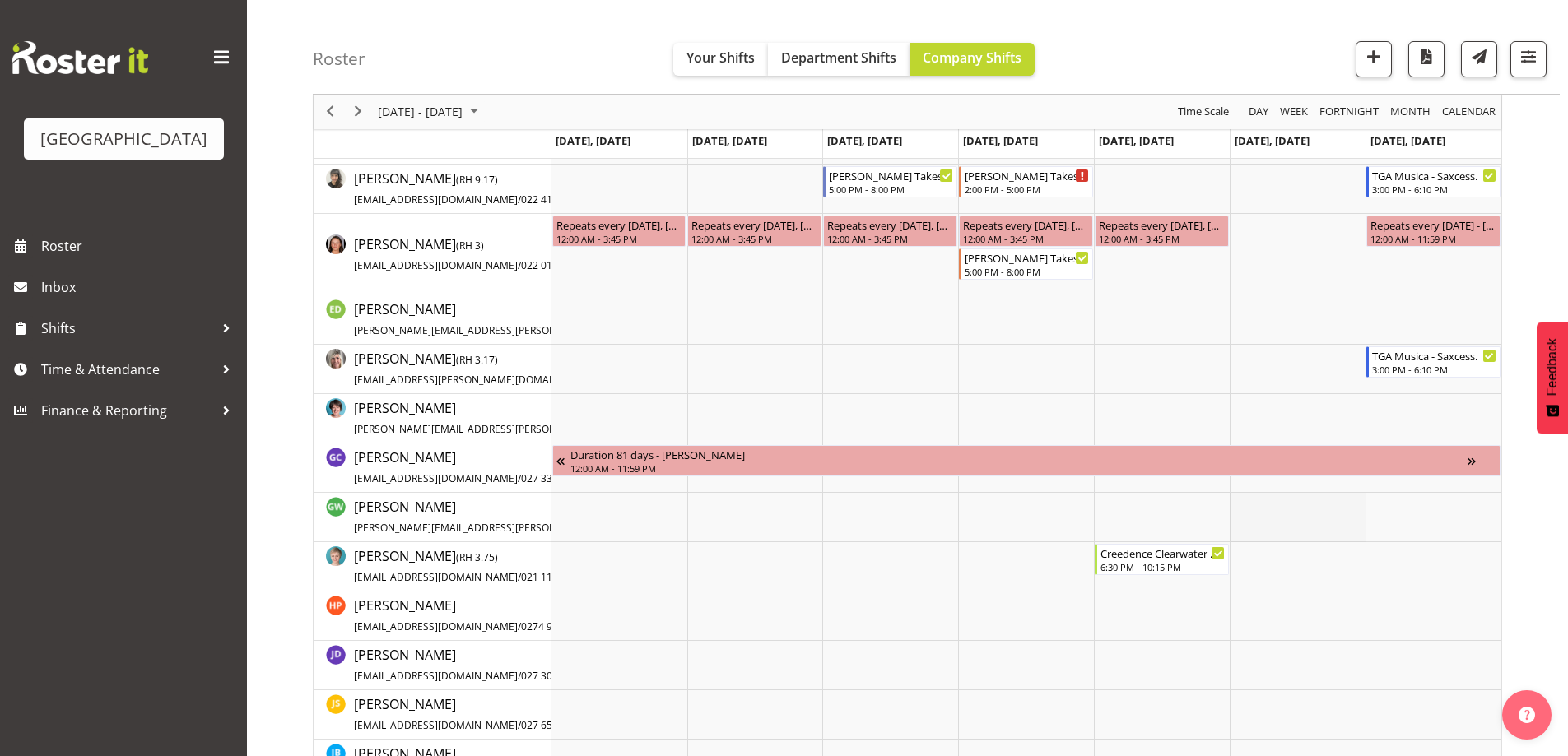
scroll to position [1233, 0]
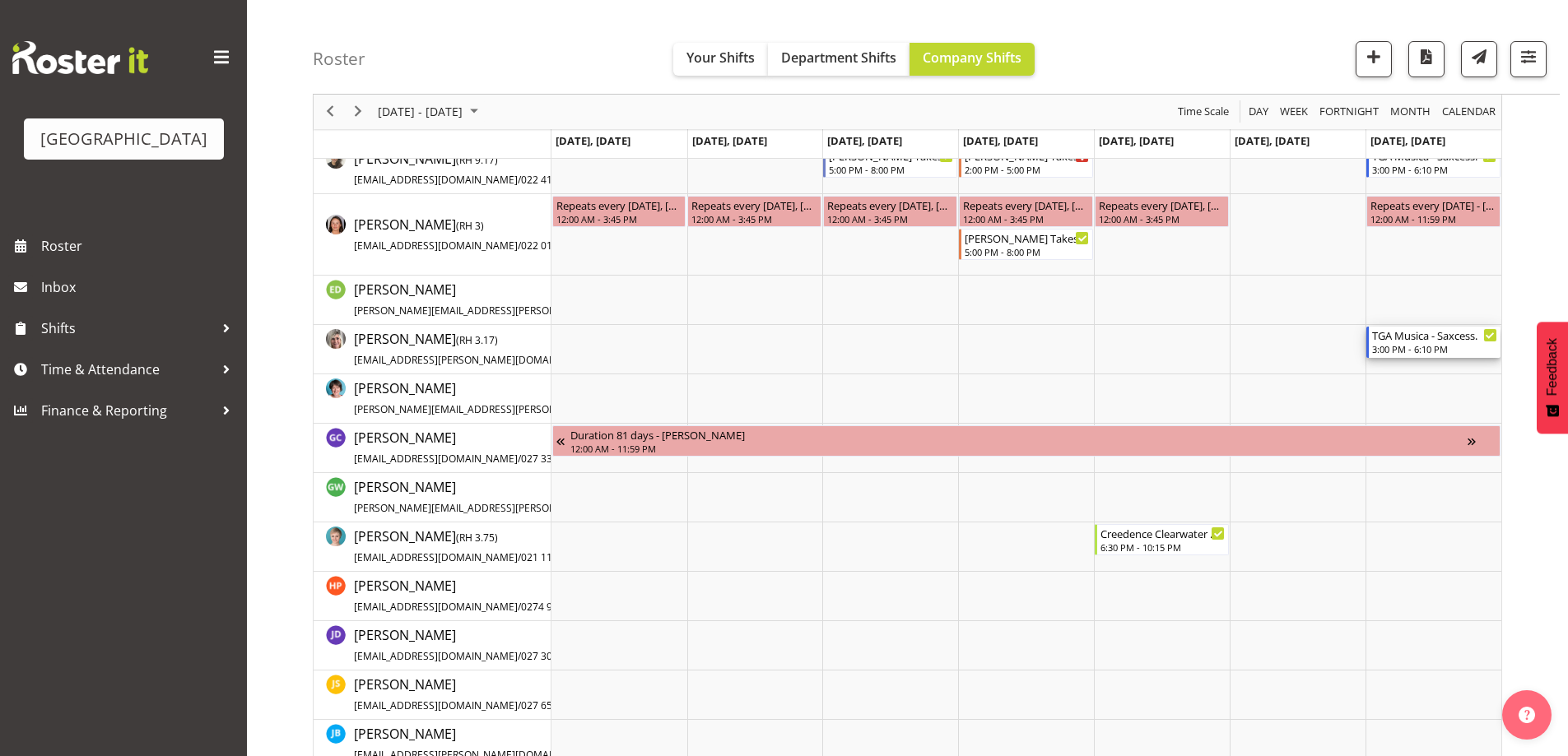
click at [1437, 341] on div "TGA Musica - Saxcess." at bounding box center [1434, 335] width 125 height 16
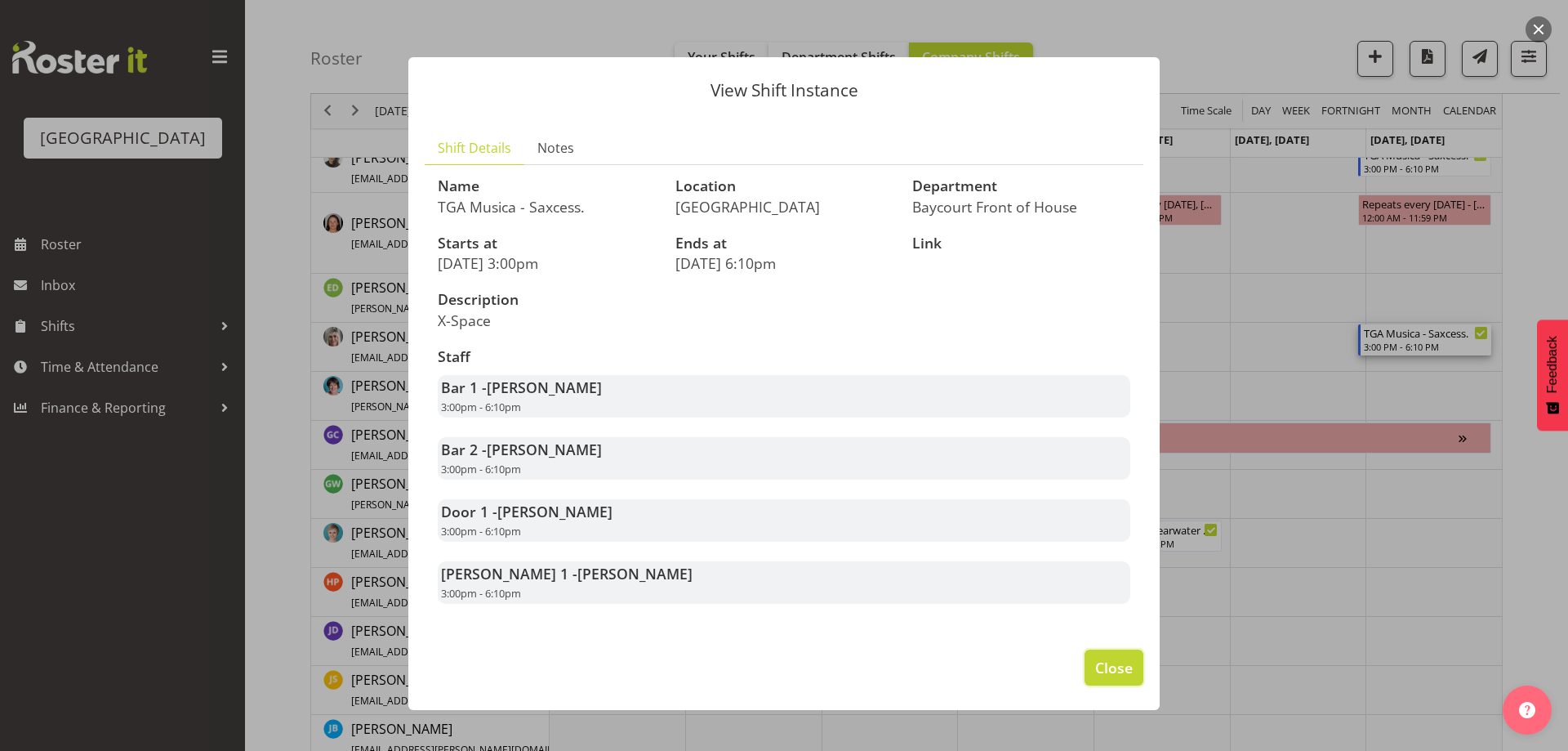
click at [1119, 678] on span "Close" at bounding box center [1114, 667] width 38 height 21
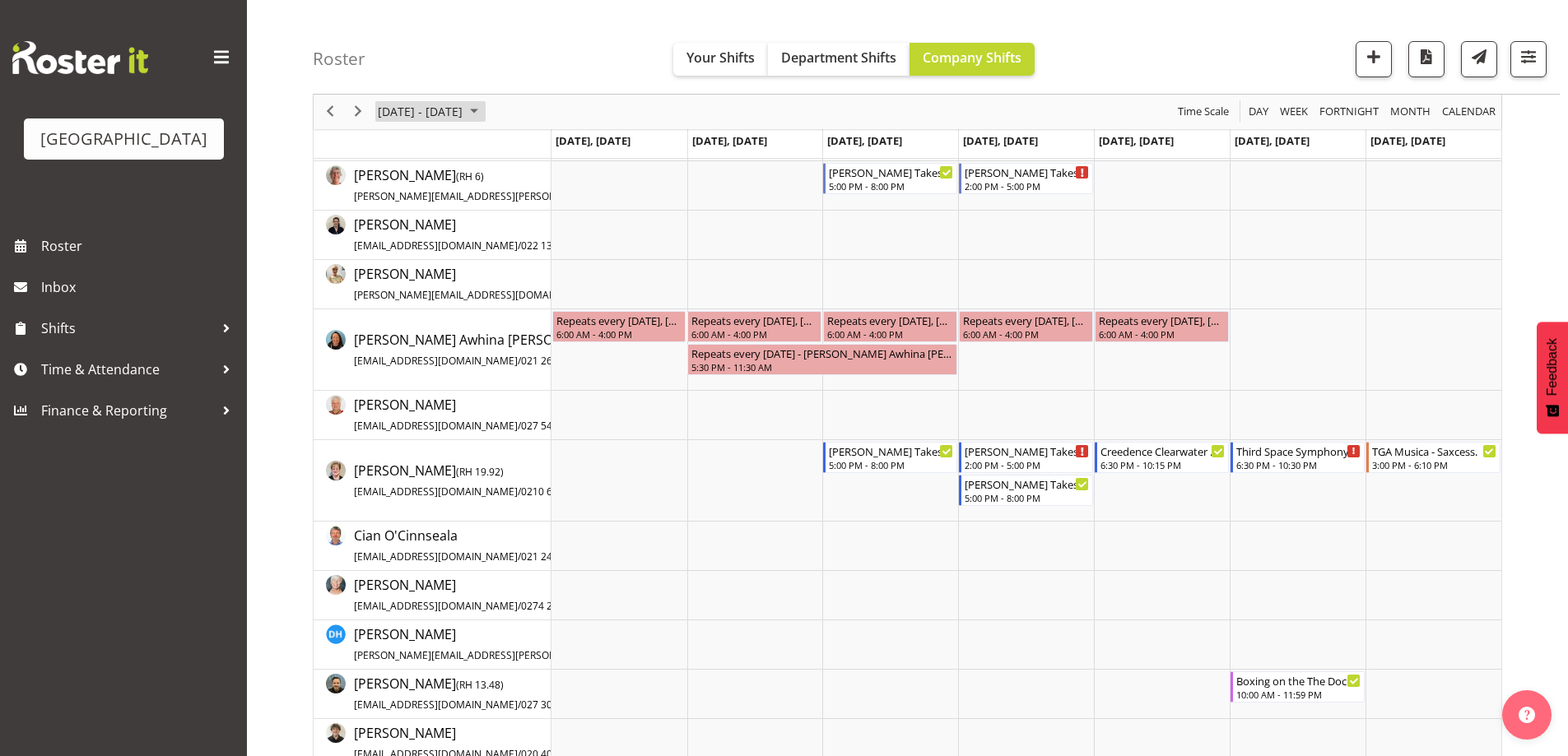
scroll to position [411, 0]
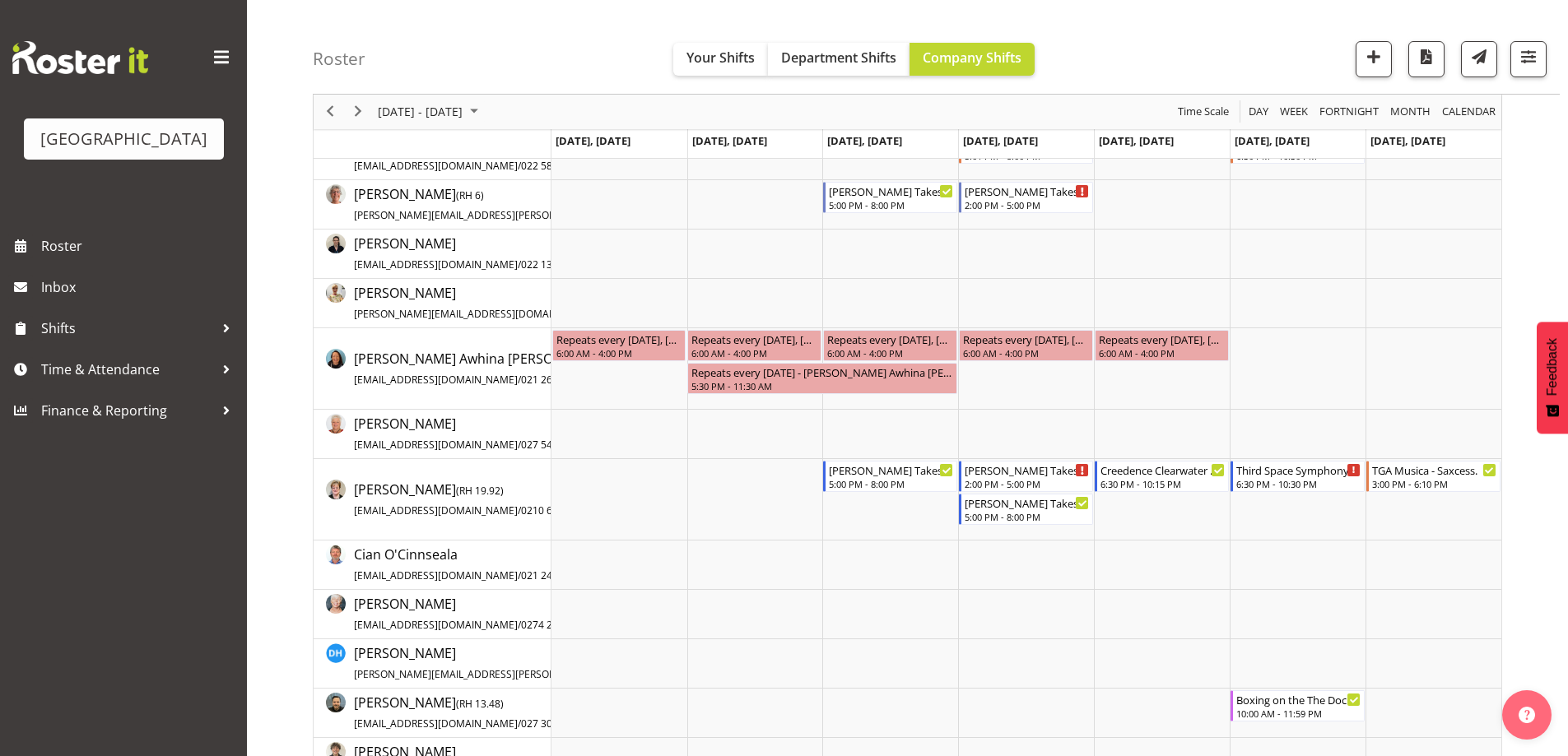
click at [411, 93] on div "Roster Your Shifts Department Shifts Company Shifts All Locations [GEOGRAPHIC_D…" at bounding box center [935, 47] width 1247 height 95
click at [411, 100] on div "[DATE] - [DATE]" at bounding box center [429, 112] width 116 height 34
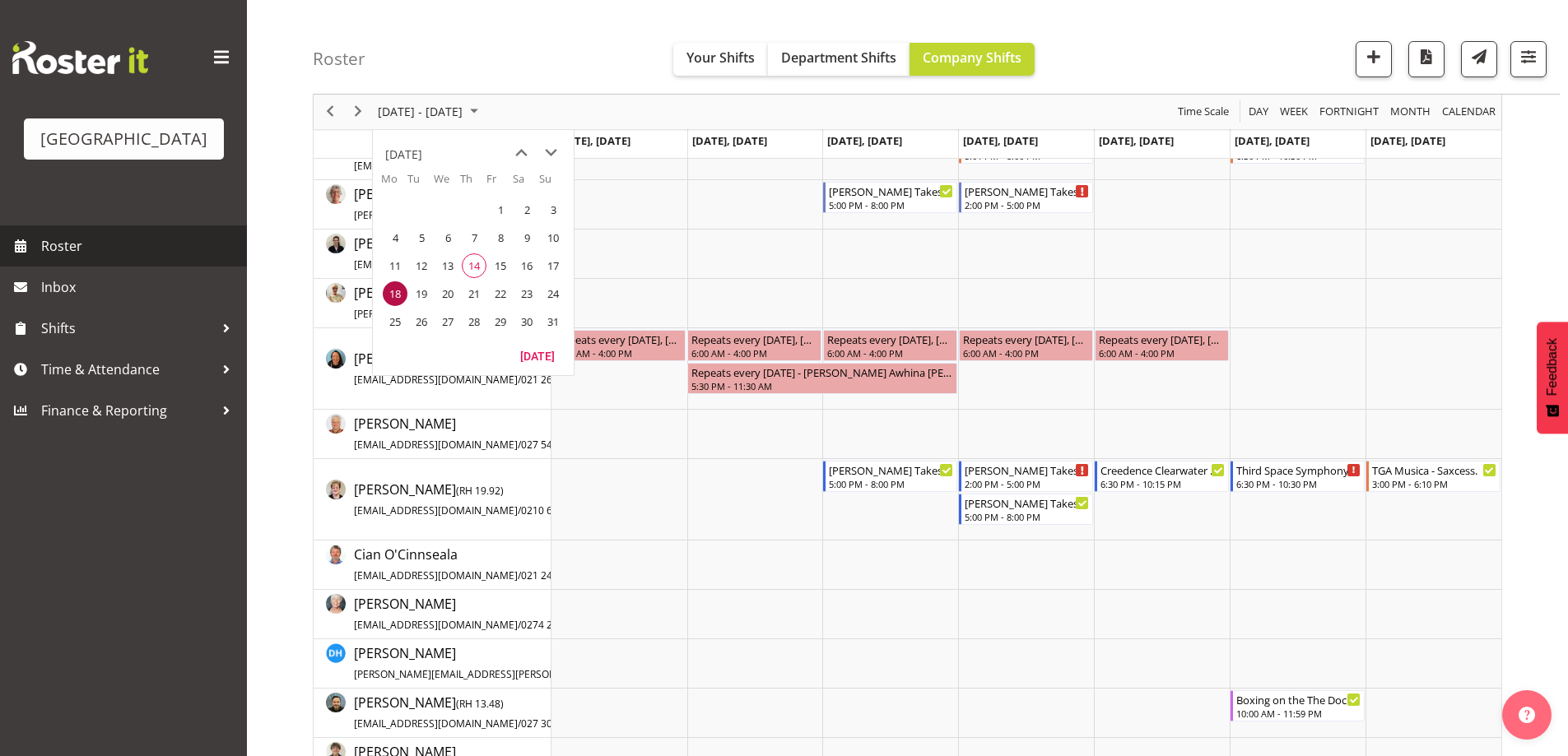
click at [67, 258] on span "Roster" at bounding box center [139, 246] width 197 height 25
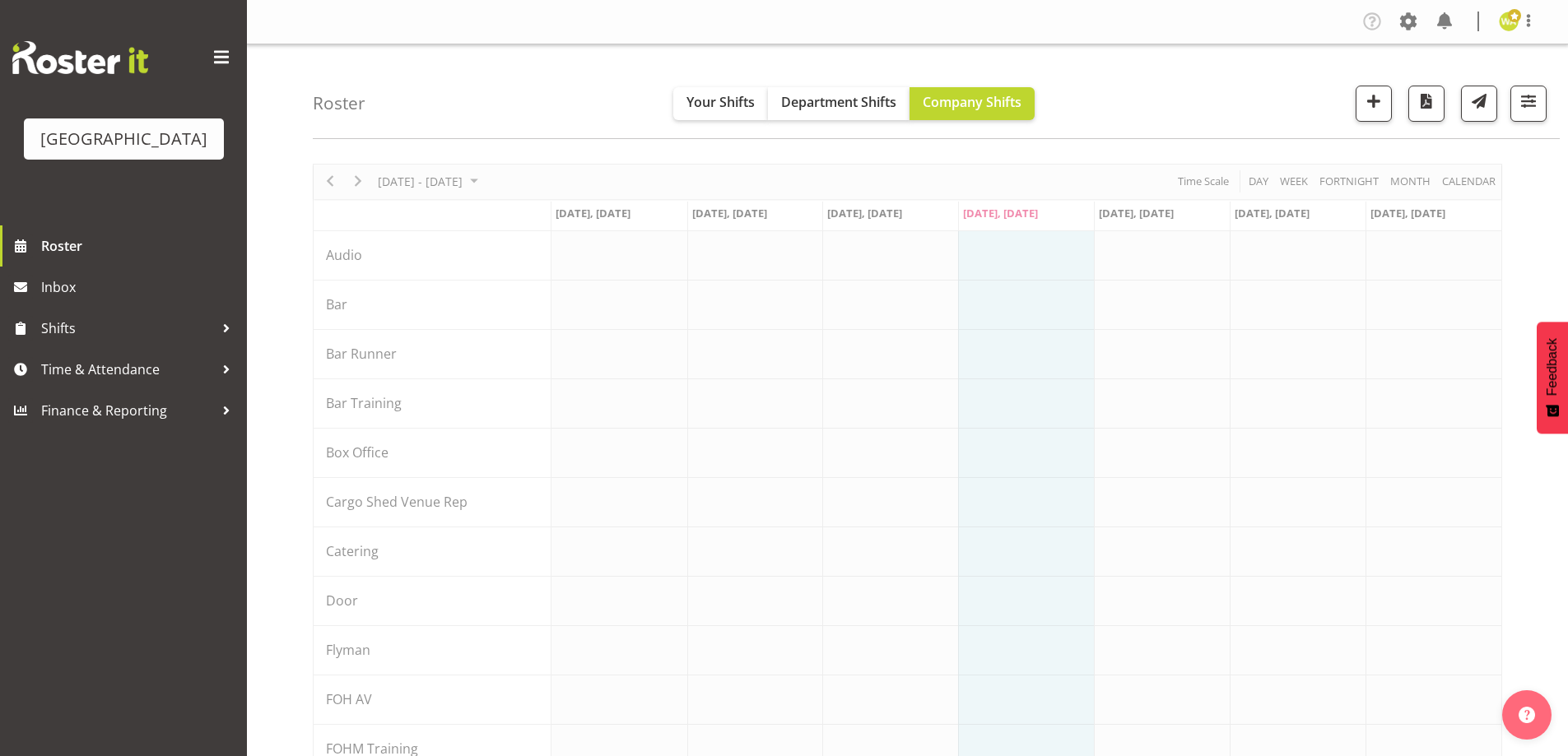
drag, startPoint x: 1181, startPoint y: 62, endPoint x: 1576, endPoint y: 77, distance: 395.3
click at [1183, 61] on div "Roster Your Shifts Department Shifts Company Shifts All Locations [GEOGRAPHIC_D…" at bounding box center [935, 92] width 1247 height 95
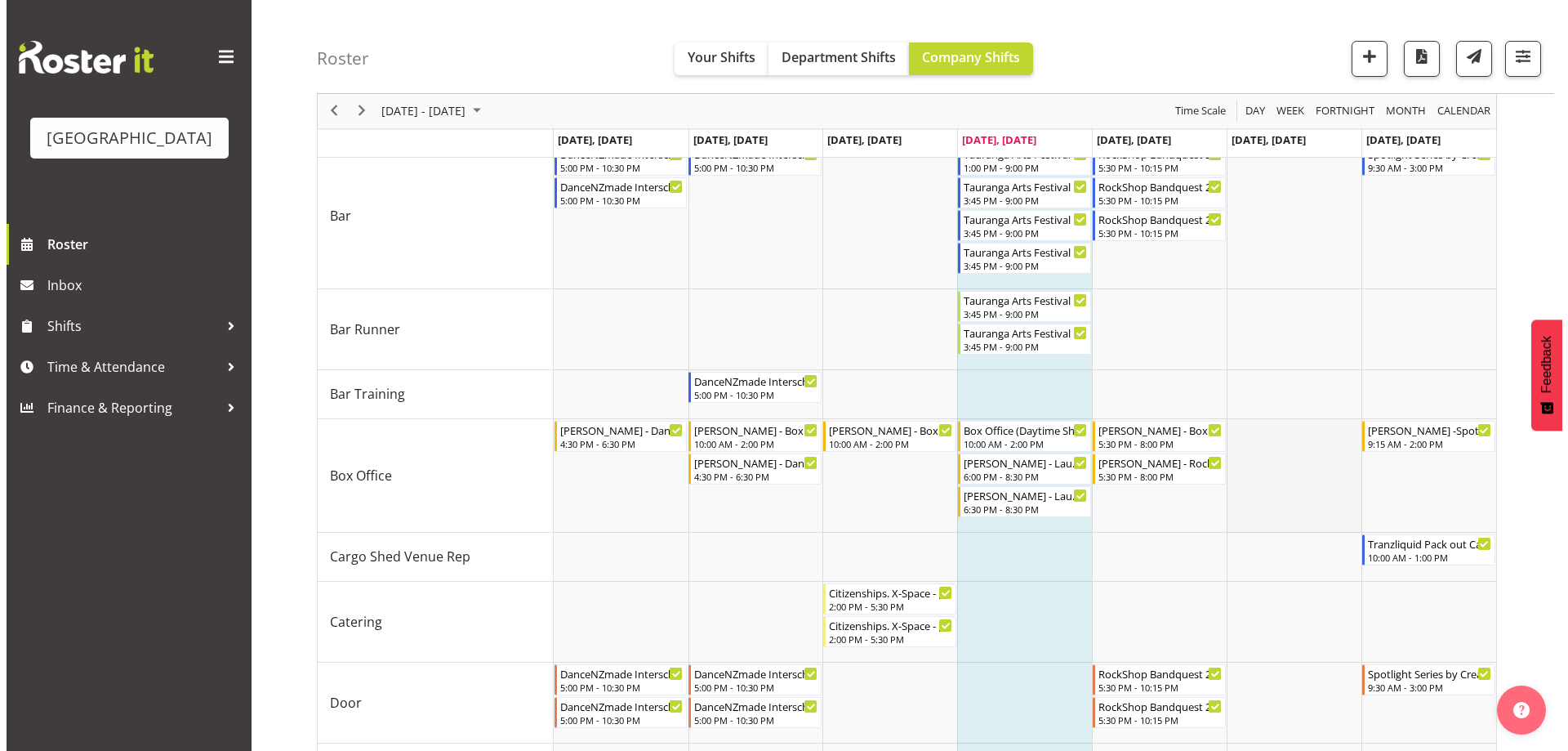
scroll to position [163, 0]
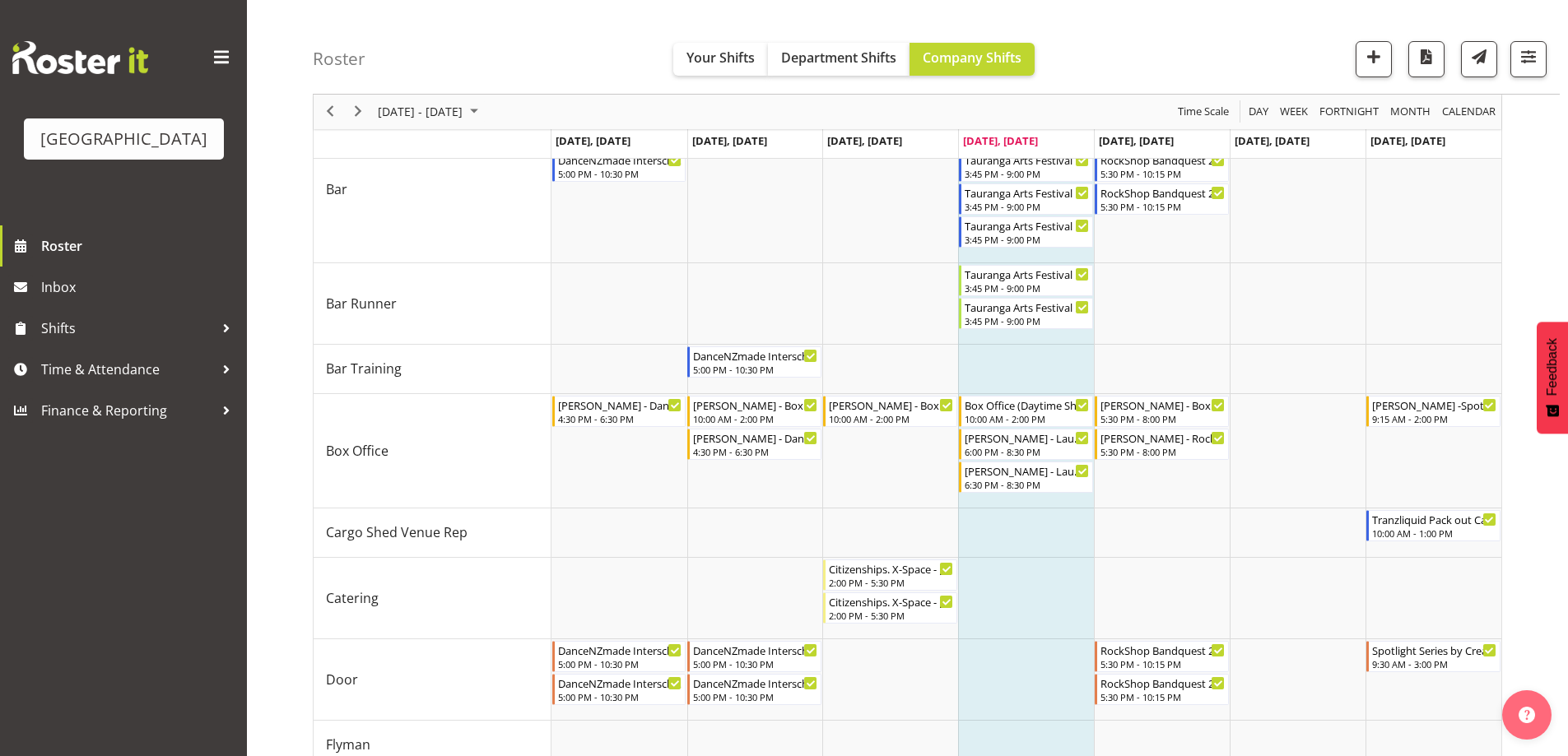
click at [466, 124] on div "August 11 - 17, 2025" at bounding box center [429, 112] width 116 height 34
click at [464, 114] on span "August 11 - 17, 2025" at bounding box center [420, 113] width 88 height 21
click at [464, 122] on span "August 11 - 17, 2025" at bounding box center [420, 113] width 88 height 21
click at [553, 293] on span "24" at bounding box center [553, 293] width 25 height 25
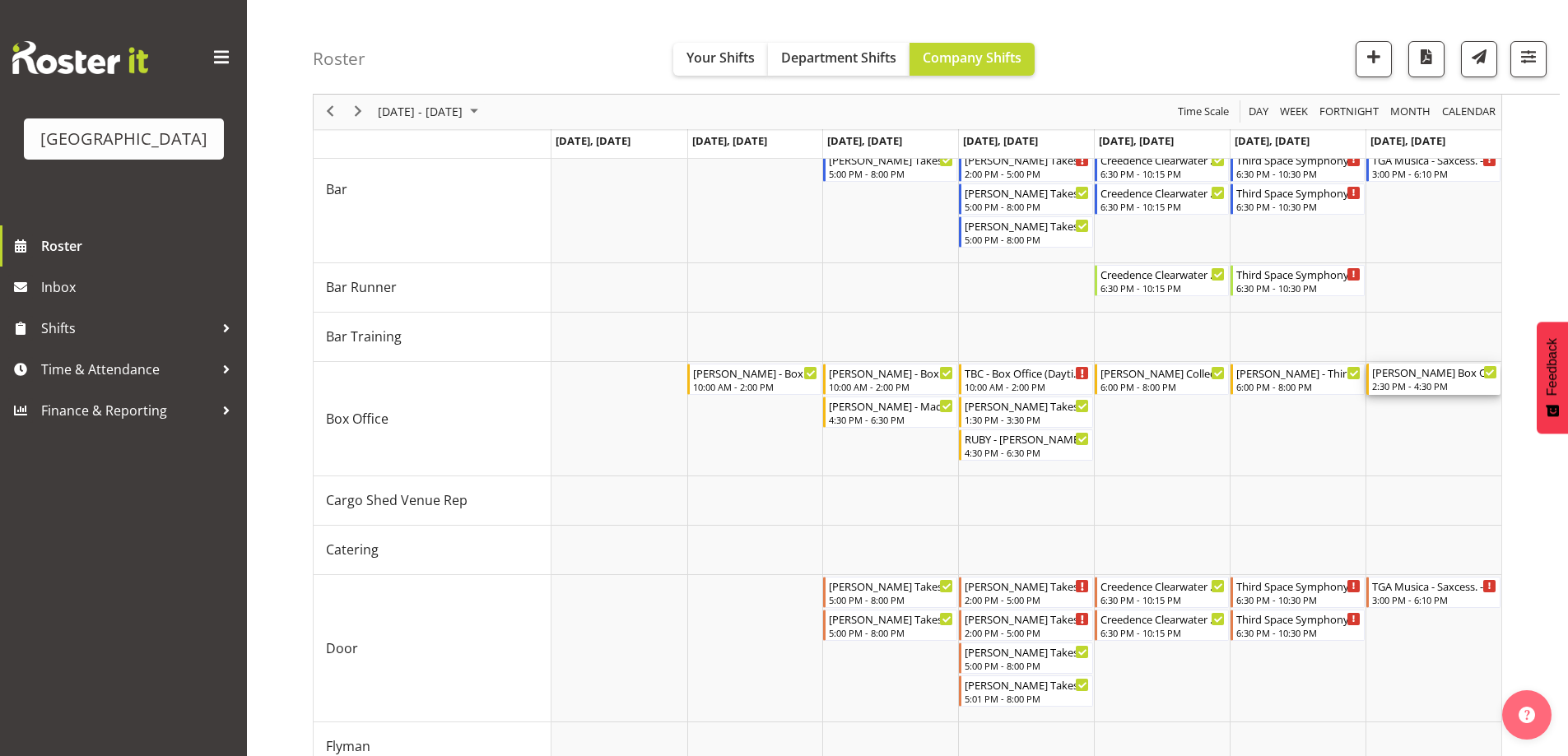
click at [1426, 378] on div "[PERSON_NAME] Box Office - [PERSON_NAME]" at bounding box center [1434, 372] width 125 height 16
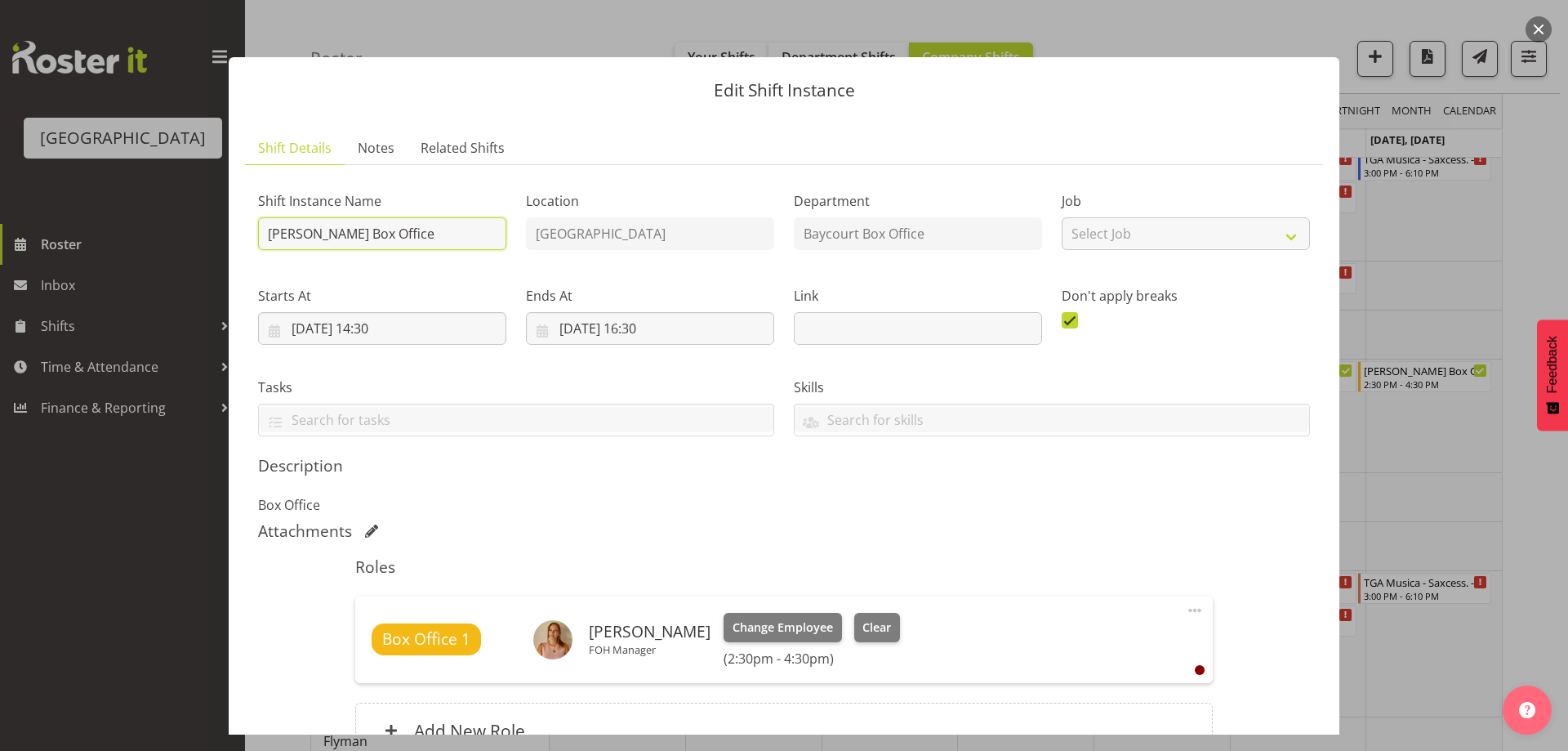
drag, startPoint x: 307, startPoint y: 228, endPoint x: 403, endPoint y: 254, distance: 99.5
click at [308, 228] on input "[PERSON_NAME] Box Office" at bounding box center [382, 233] width 249 height 32
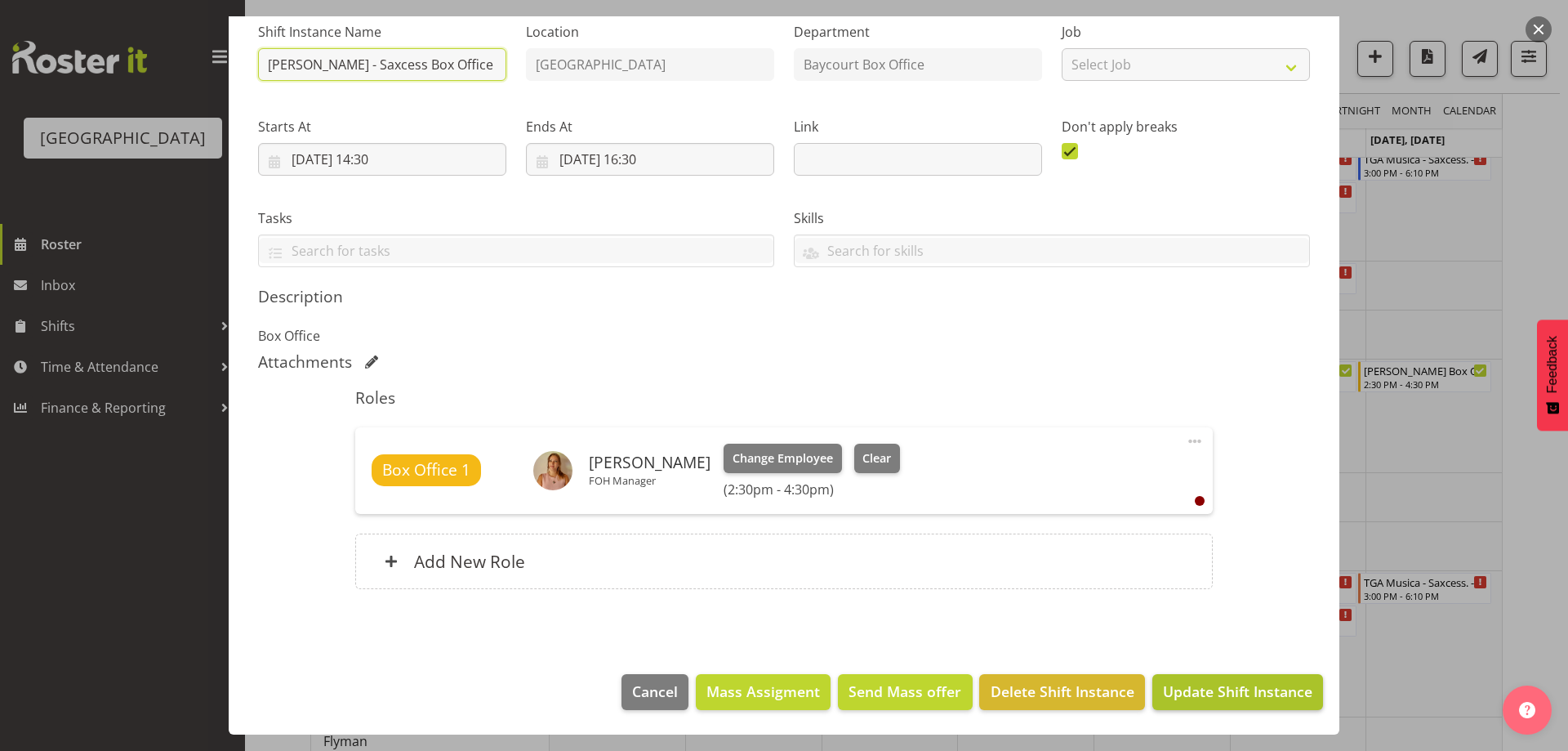
type input "Robin - Saxcess Box Office"
click at [1227, 695] on span "Update Shift Instance" at bounding box center [1237, 691] width 149 height 21
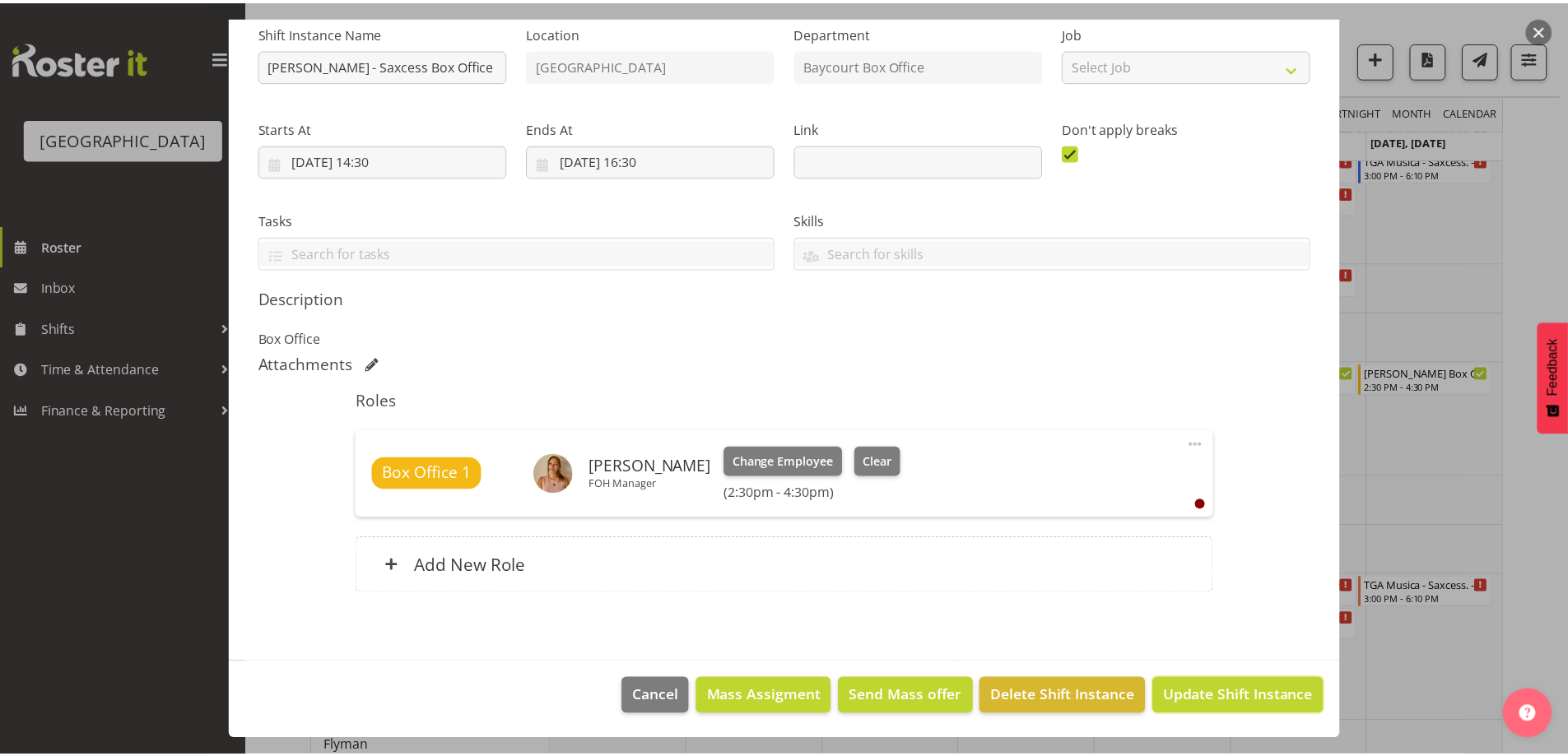
scroll to position [104, 0]
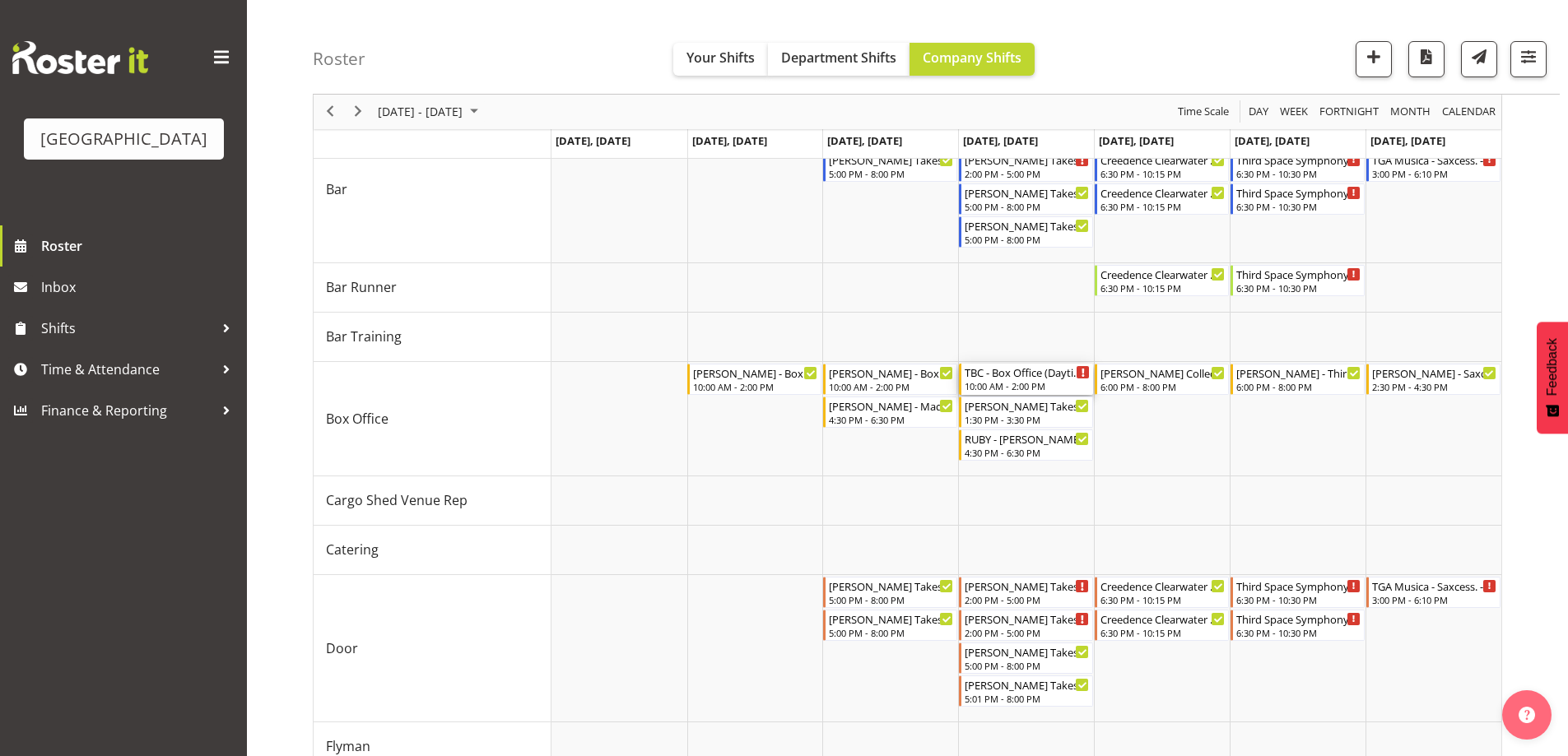
click at [1025, 381] on div "10:00 AM - 2:00 PM" at bounding box center [1027, 385] width 125 height 13
click at [0, 0] on div at bounding box center [0, 0] width 0 height 0
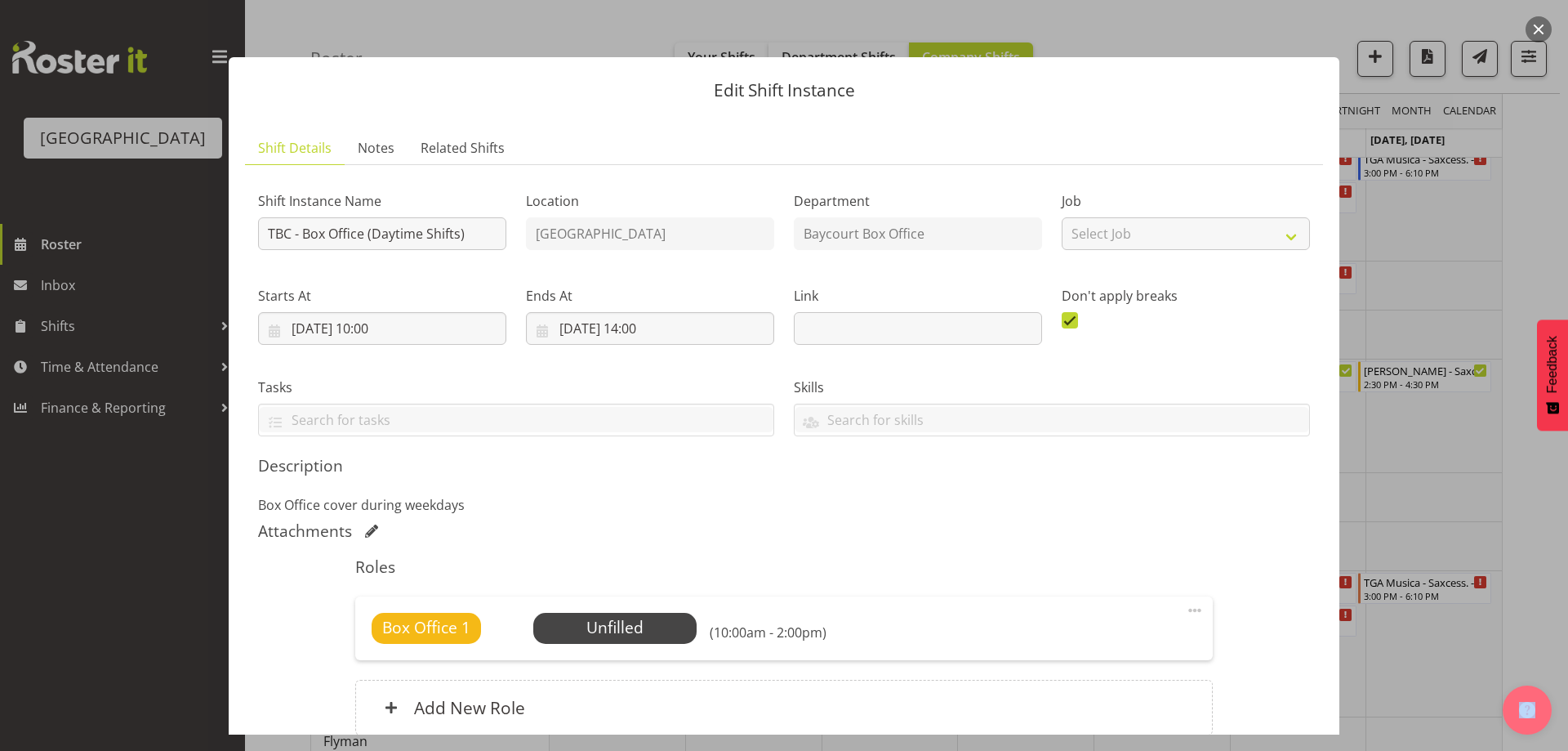
click at [1534, 24] on button "button" at bounding box center [1538, 29] width 26 height 26
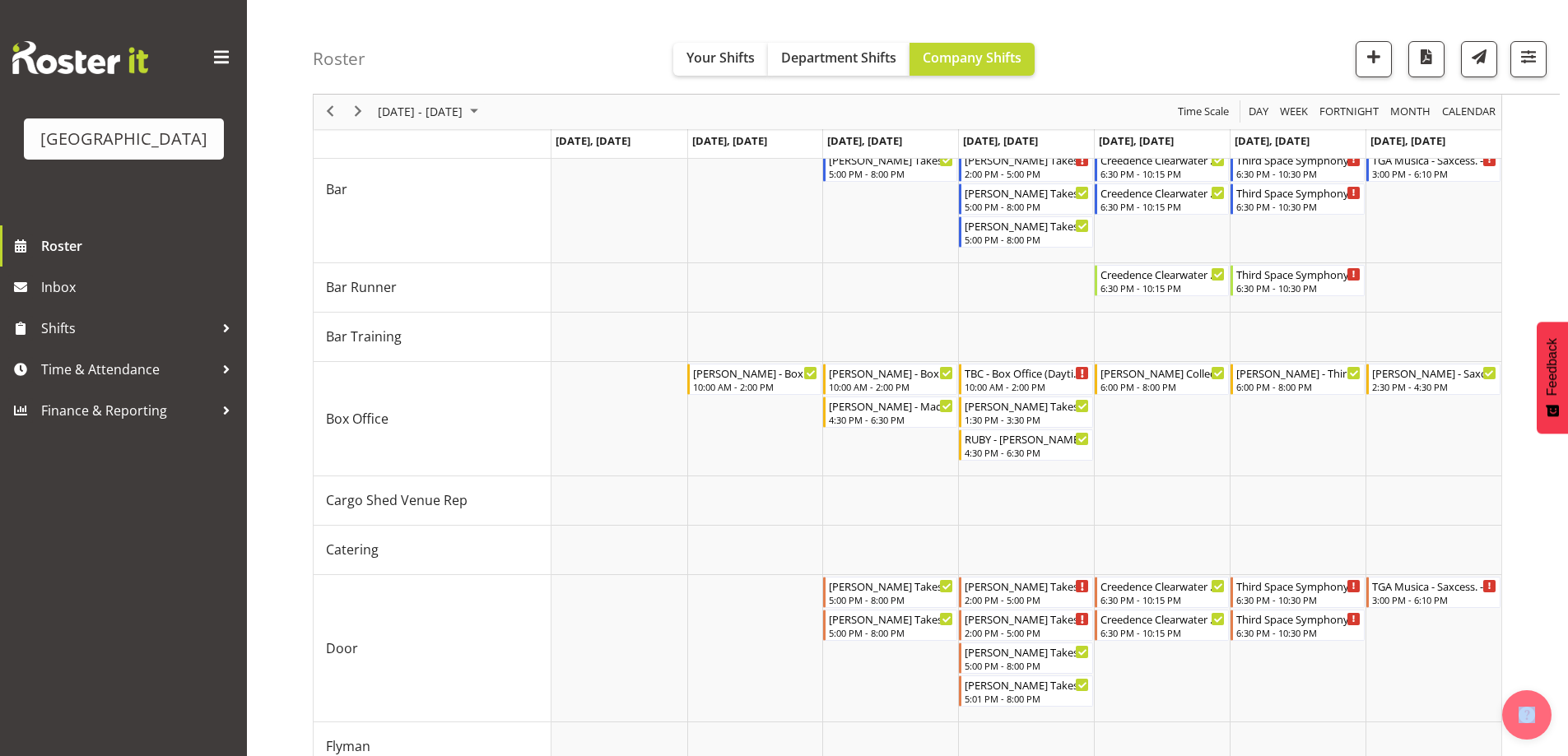
drag, startPoint x: 1544, startPoint y: 257, endPoint x: 1575, endPoint y: 256, distance: 31.0
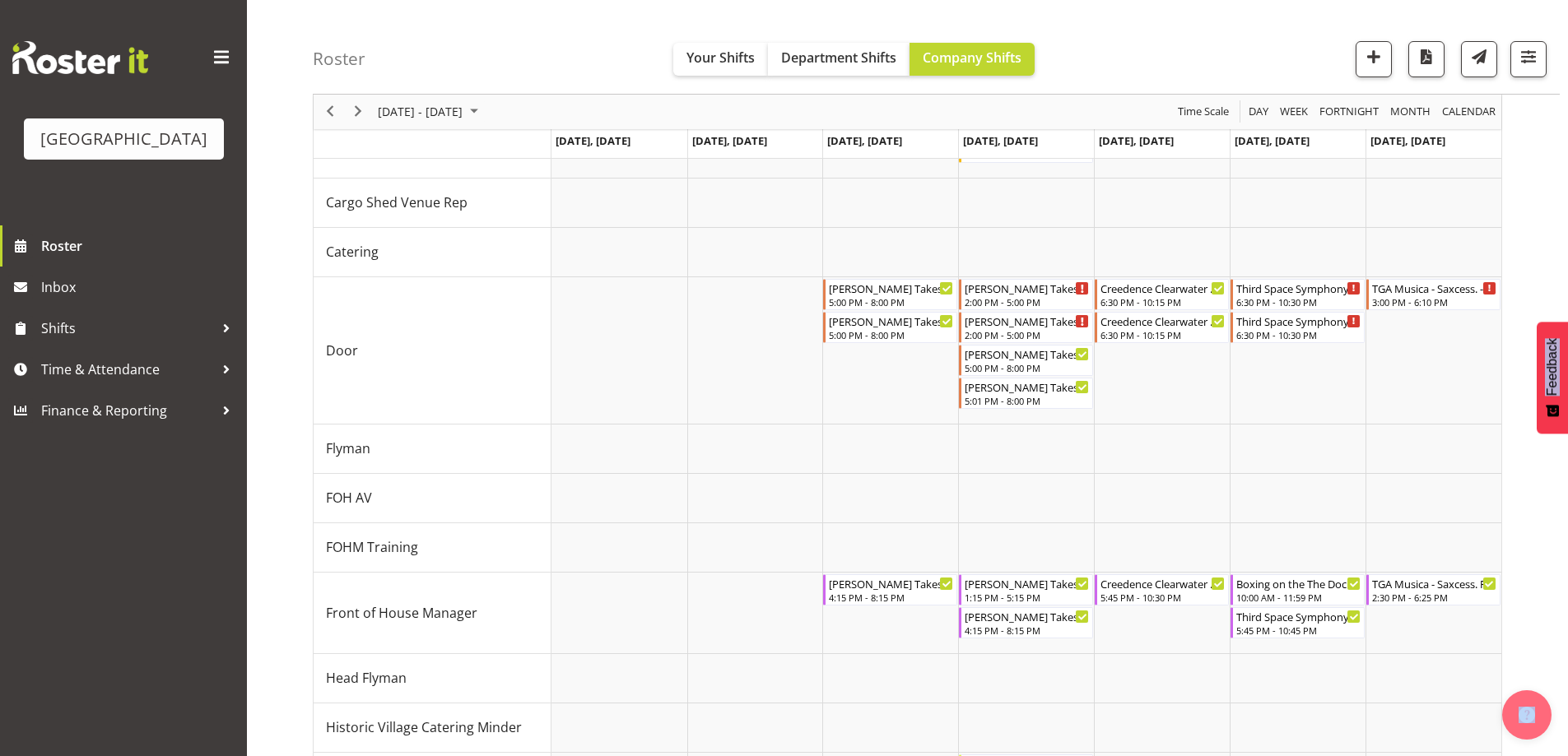
scroll to position [0, 0]
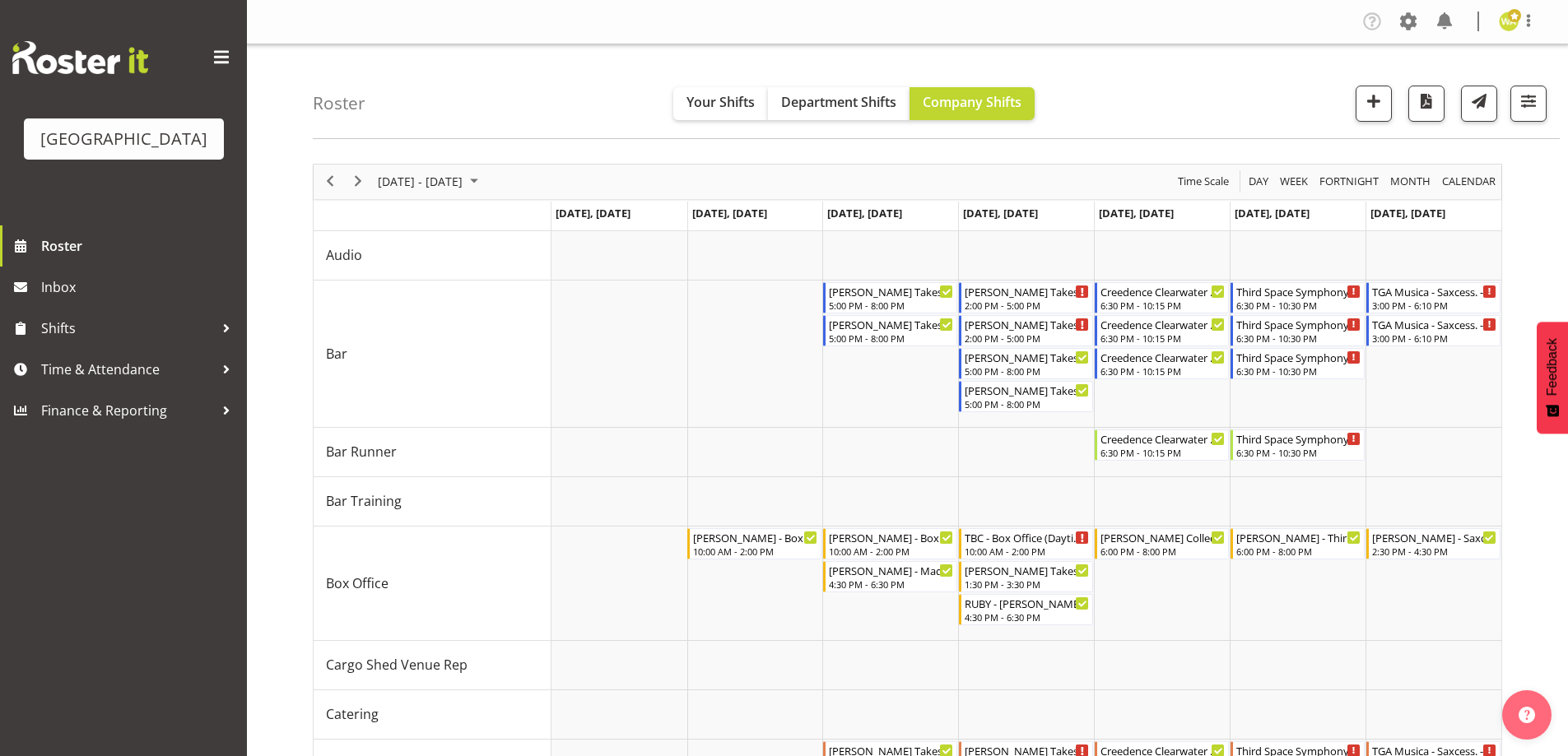
click at [1197, 105] on div "Roster Your Shifts Department Shifts Company Shifts All Locations [GEOGRAPHIC_D…" at bounding box center [935, 92] width 1247 height 95
